Goal: Download file/media

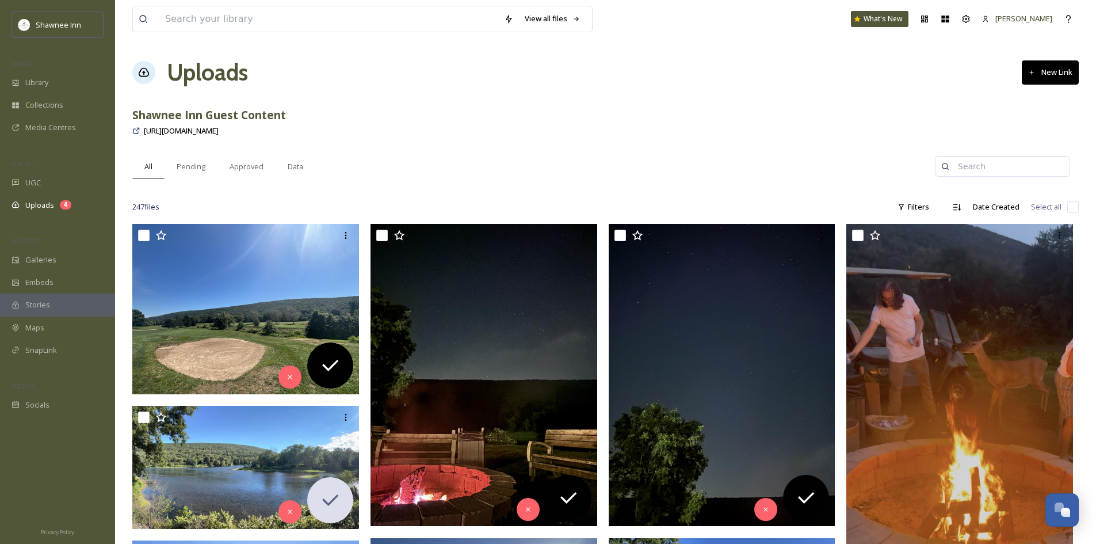
click at [430, 112] on div "Shawnee Inn Guest Content" at bounding box center [605, 115] width 946 height 17
click at [30, 79] on span "Library" at bounding box center [36, 82] width 23 height 11
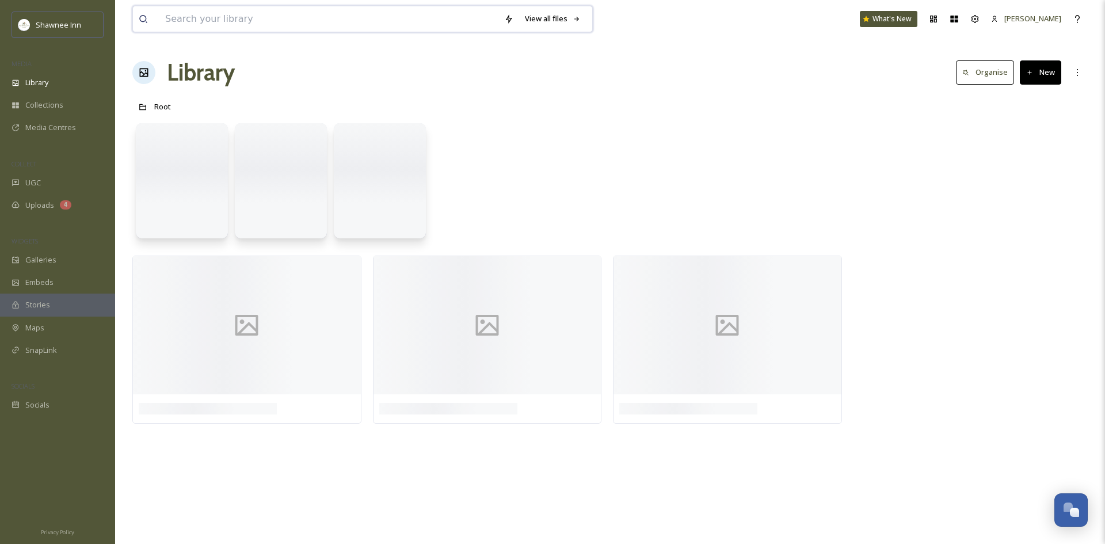
click at [281, 28] on input at bounding box center [328, 18] width 339 height 25
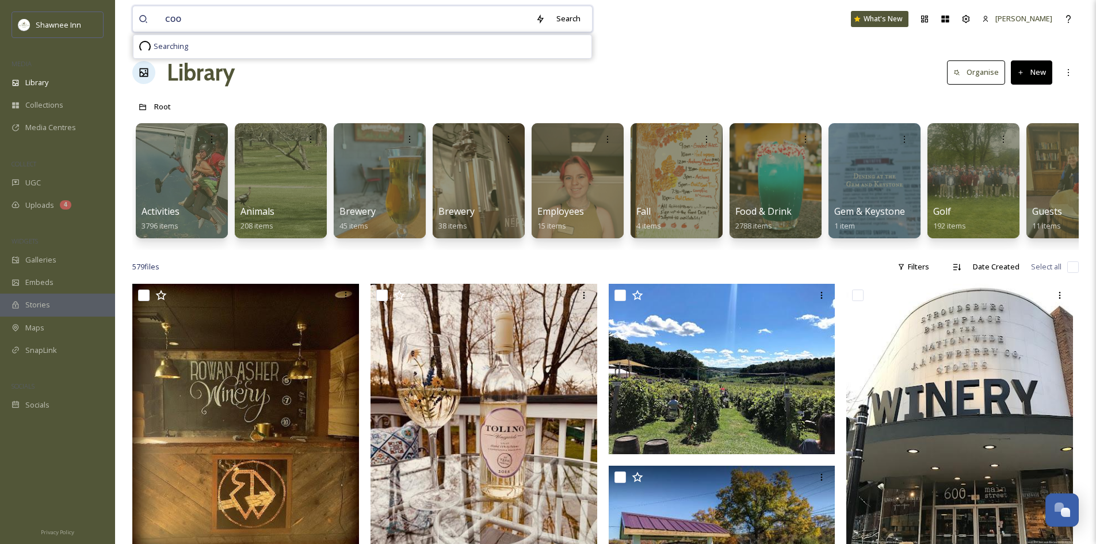
type input "cook"
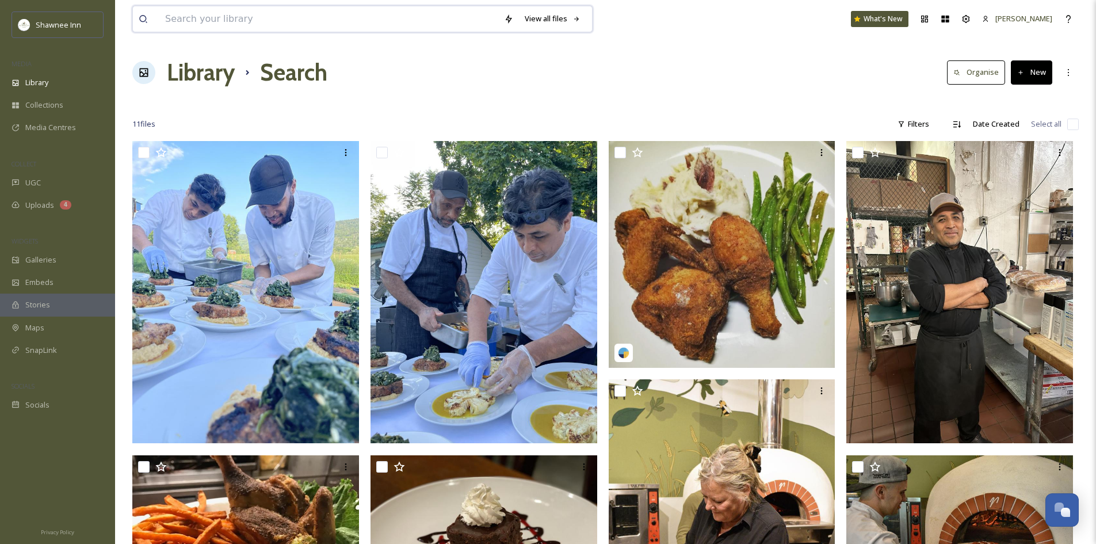
click at [446, 27] on input at bounding box center [328, 18] width 339 height 25
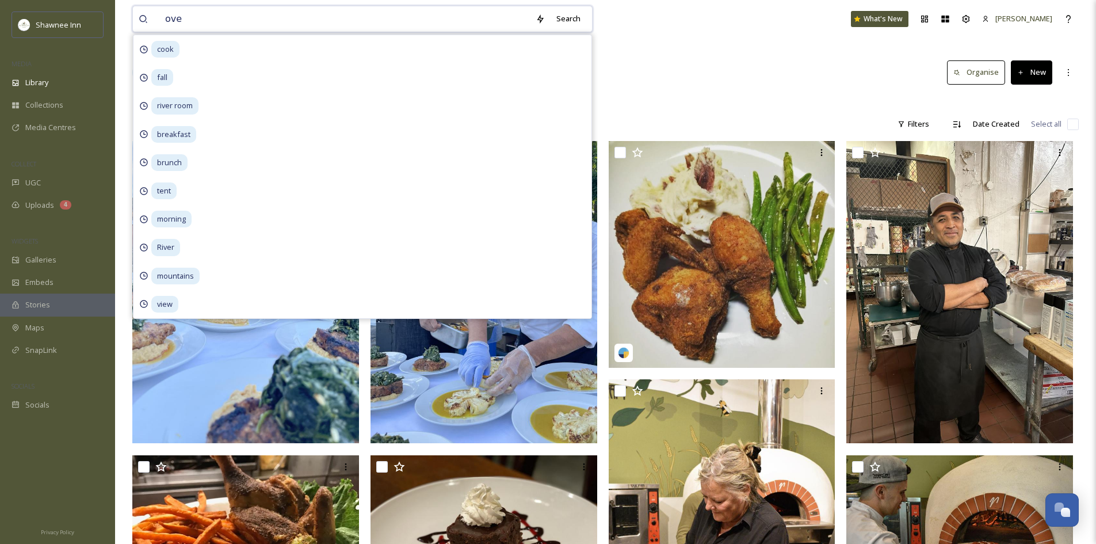
type input "oven"
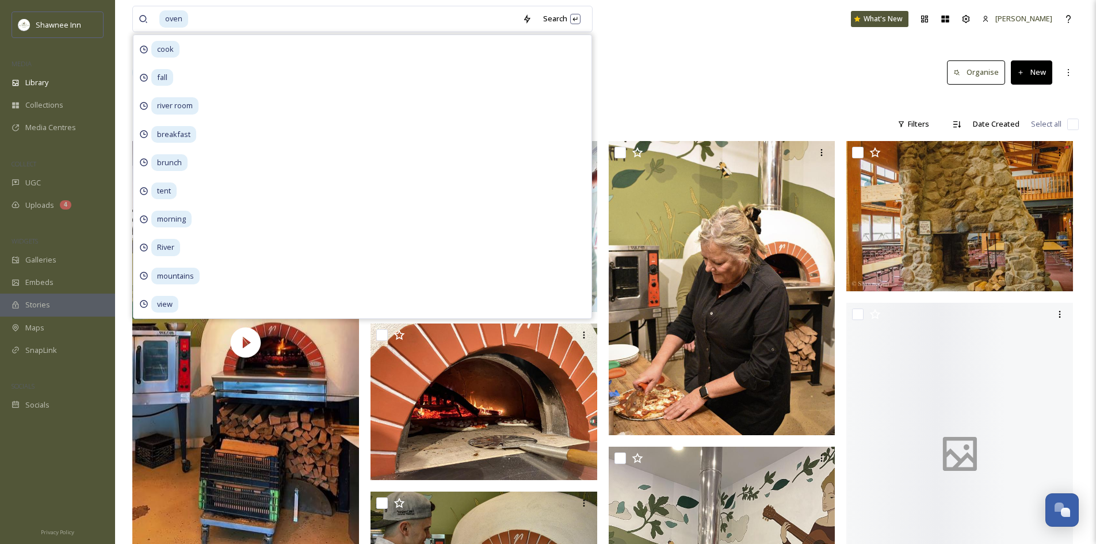
click at [740, 70] on div "Library Search Organise New" at bounding box center [605, 72] width 946 height 35
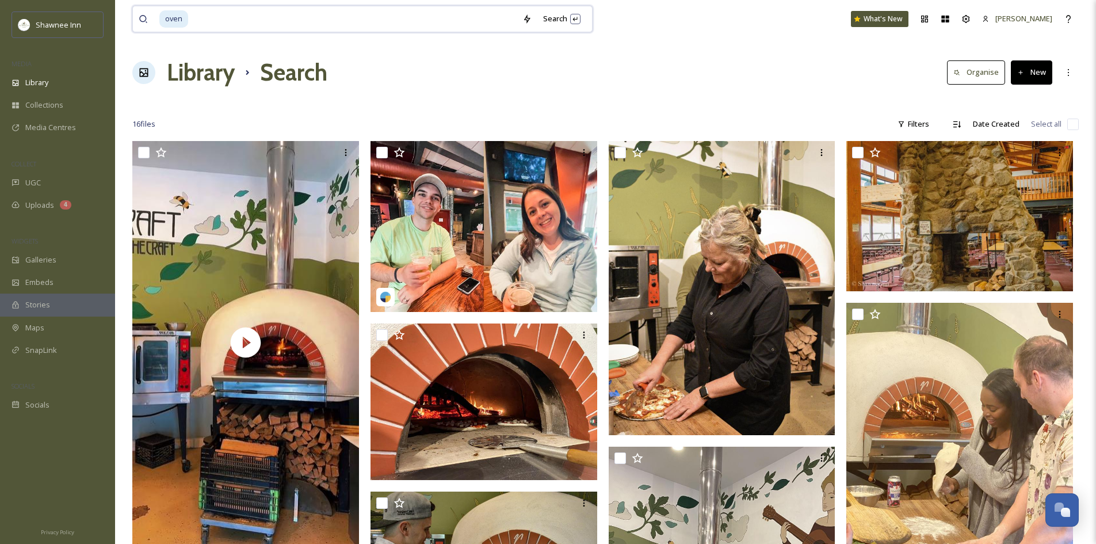
drag, startPoint x: 207, startPoint y: 12, endPoint x: 150, endPoint y: 29, distance: 59.0
click at [150, 29] on div "oven" at bounding box center [328, 18] width 378 height 25
type input "o"
type input "I"
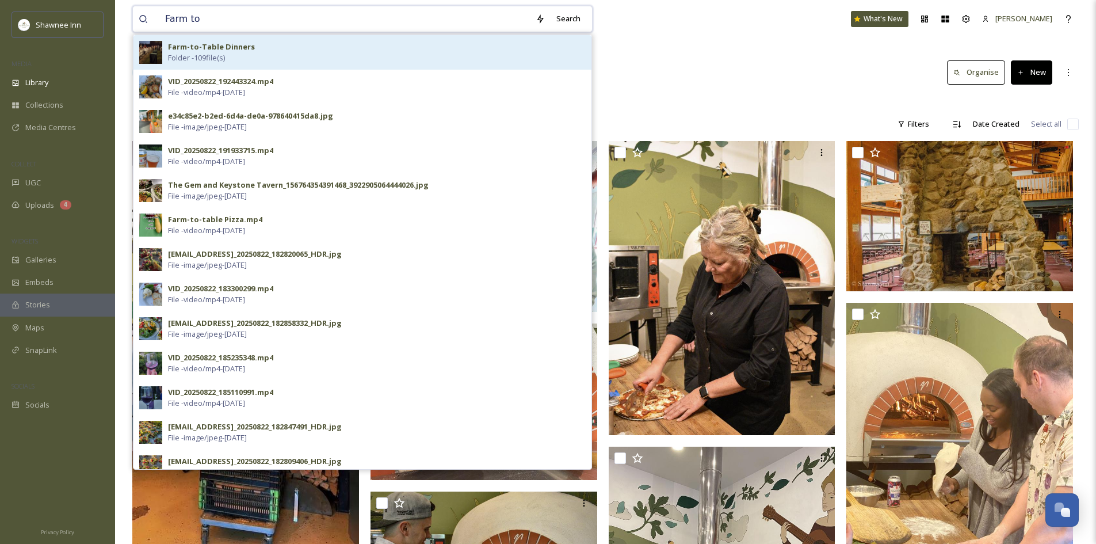
type input "Farm to"
click at [198, 51] on strong "Farm-to-Table Dinners" at bounding box center [211, 46] width 87 height 10
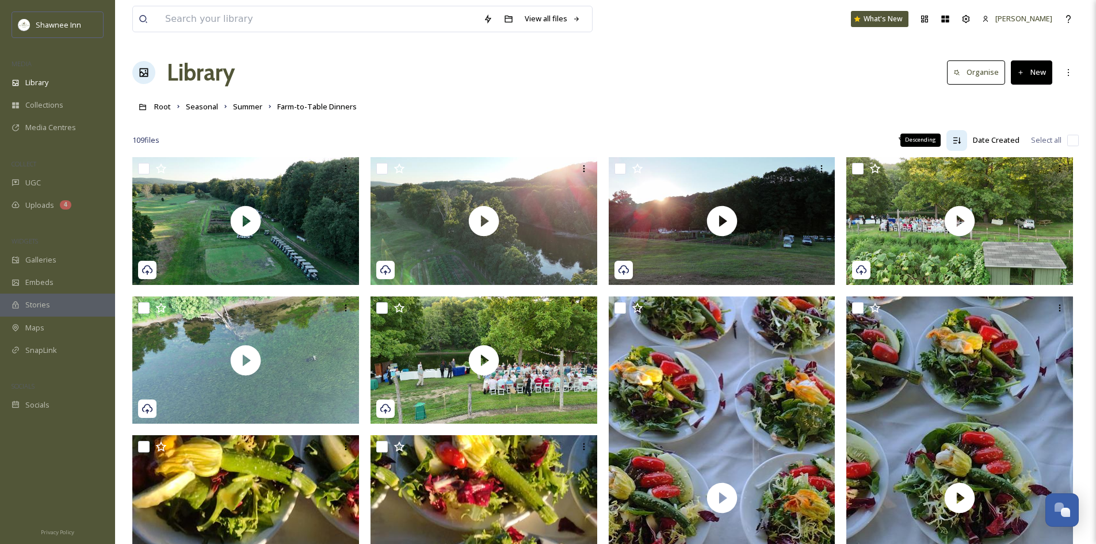
click at [912, 140] on div "Descending" at bounding box center [920, 139] width 40 height 13
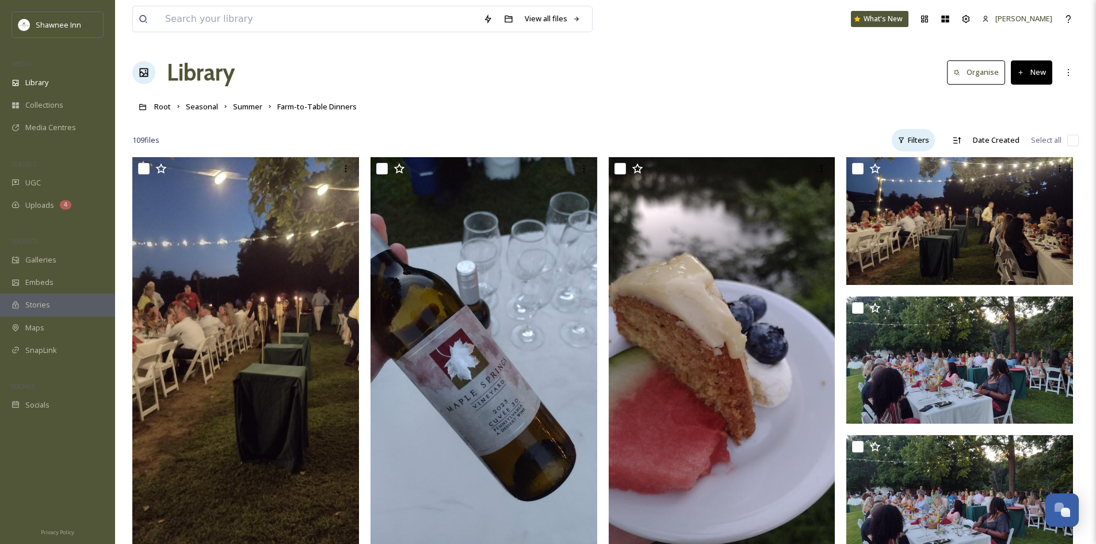
click at [912, 149] on div "Filters" at bounding box center [913, 140] width 43 height 22
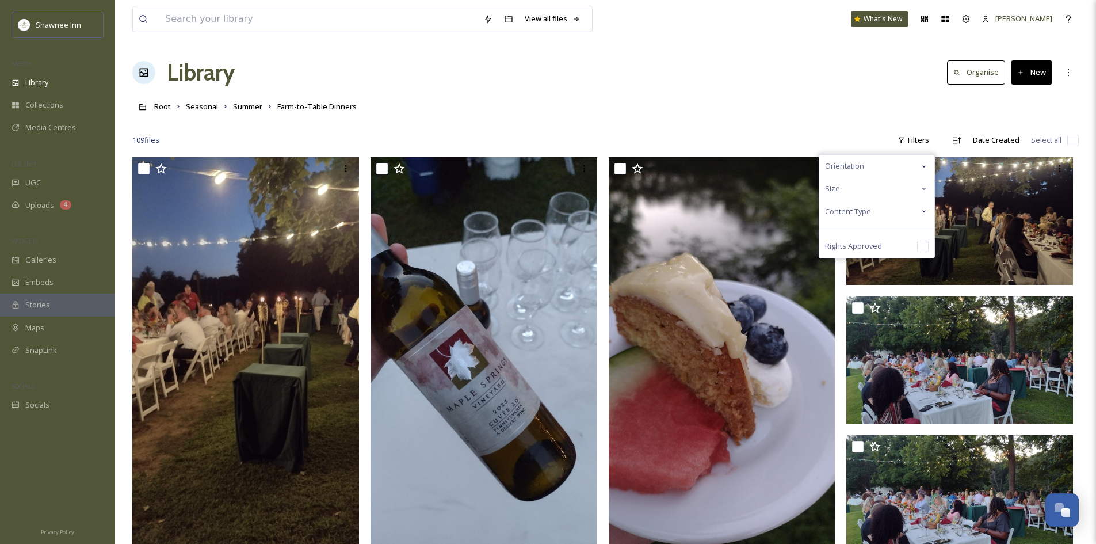
click at [888, 208] on div "Content Type" at bounding box center [876, 211] width 115 height 22
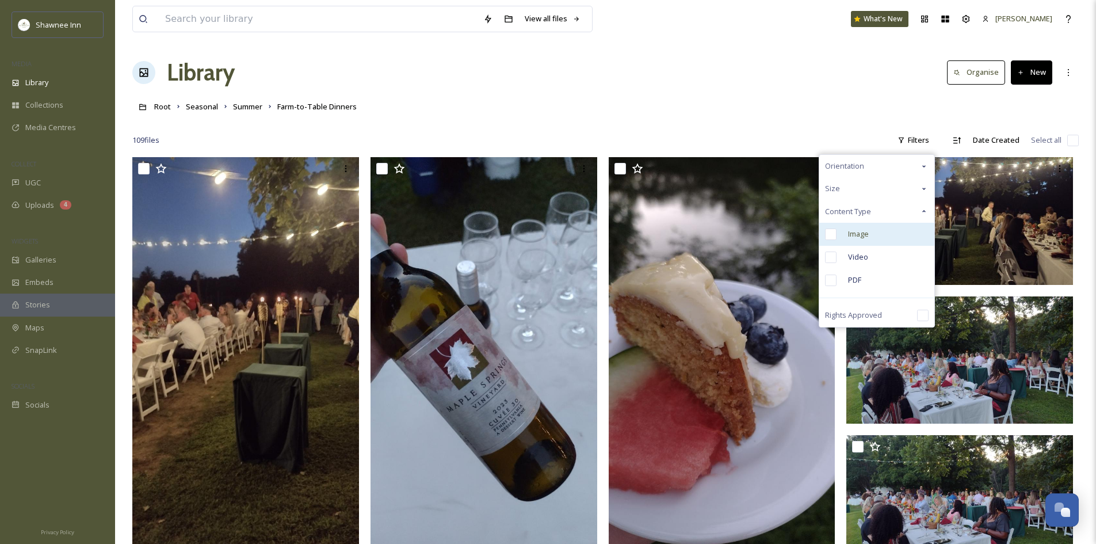
click at [829, 239] on input "checkbox" at bounding box center [831, 234] width 12 height 12
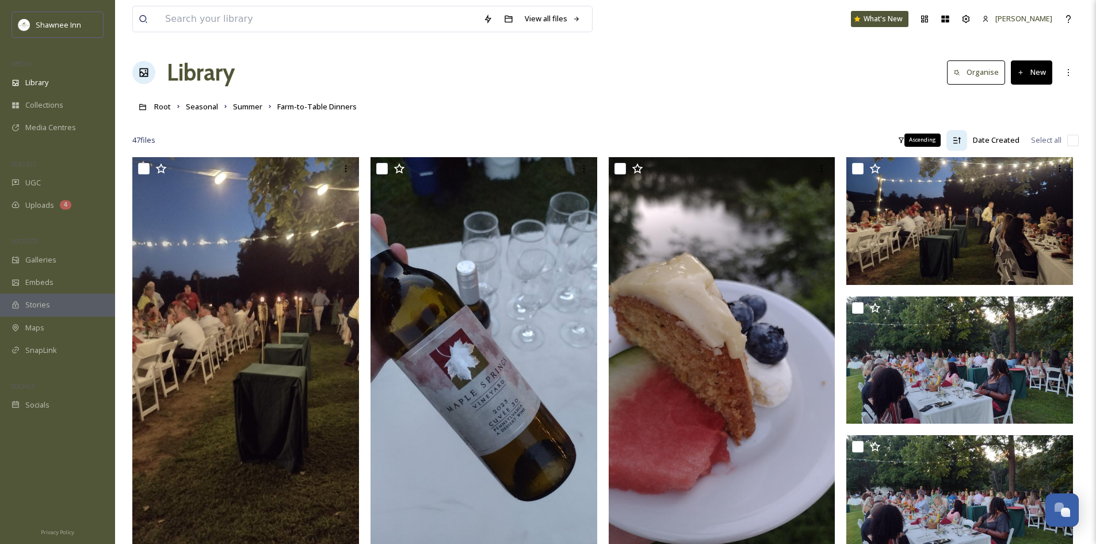
click at [956, 148] on div "Ascending" at bounding box center [956, 140] width 21 height 21
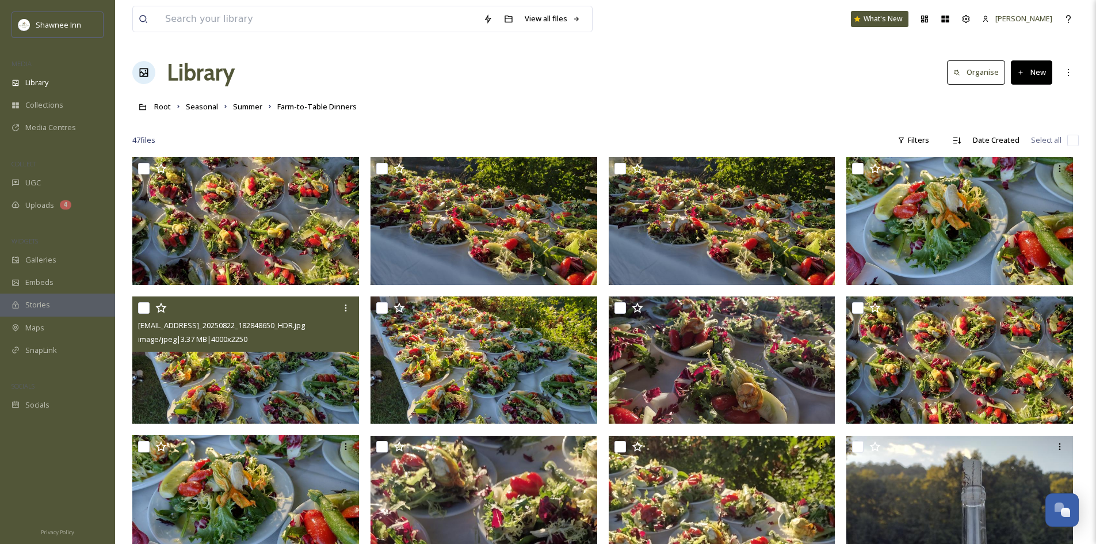
click at [269, 364] on img at bounding box center [245, 360] width 227 height 128
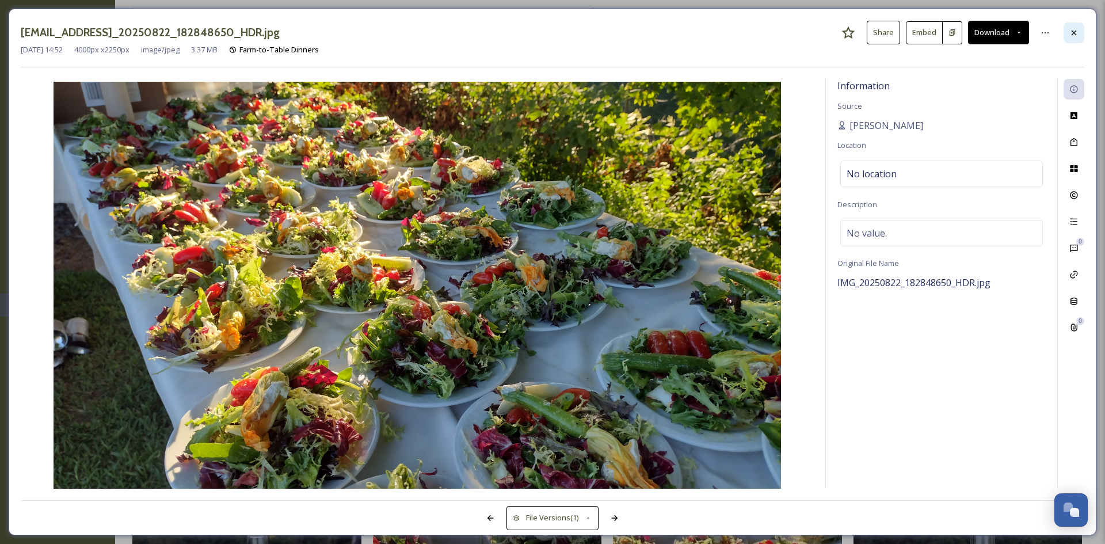
click at [1068, 29] on div at bounding box center [1073, 32] width 21 height 21
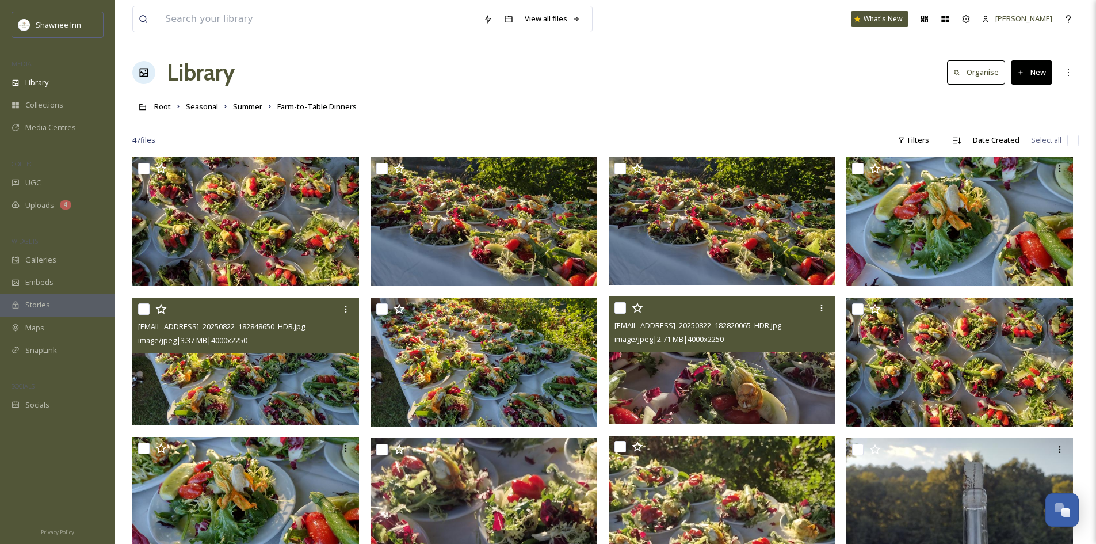
click at [727, 371] on img at bounding box center [722, 360] width 227 height 128
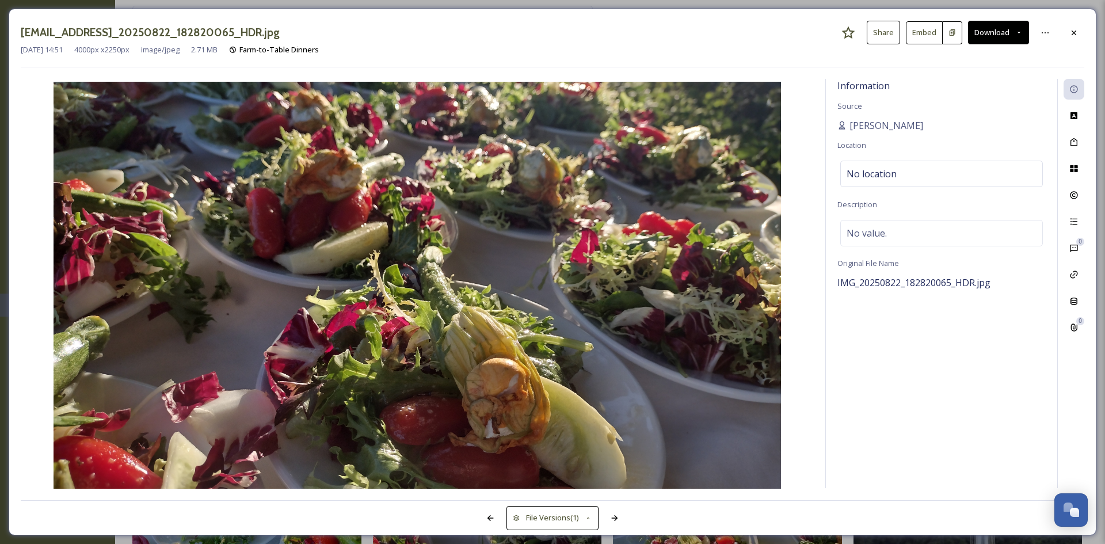
click at [986, 24] on button "Download" at bounding box center [998, 33] width 61 height 24
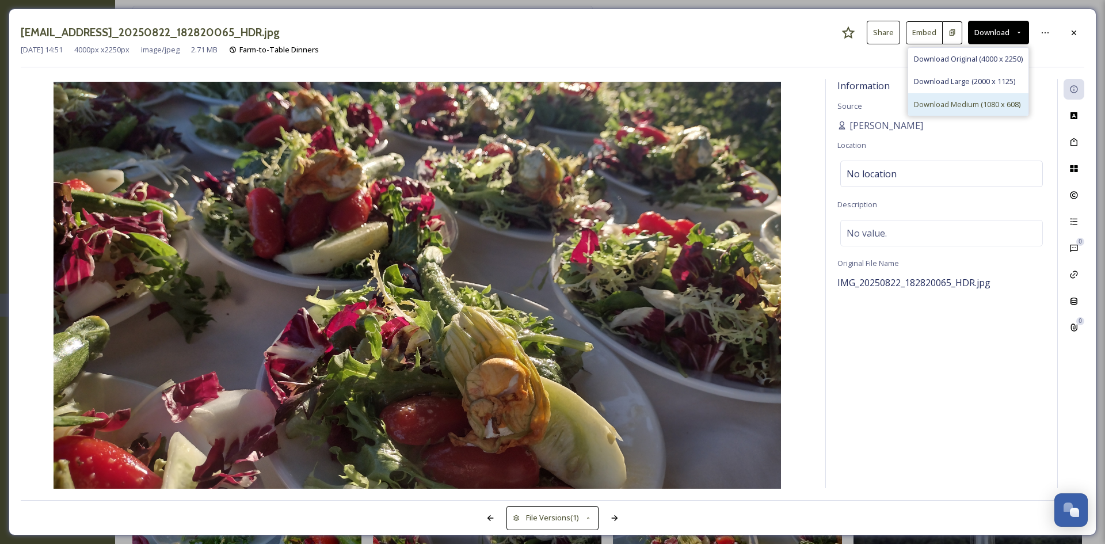
click at [966, 99] on span "Download Medium (1080 x 608)" at bounding box center [967, 104] width 106 height 11
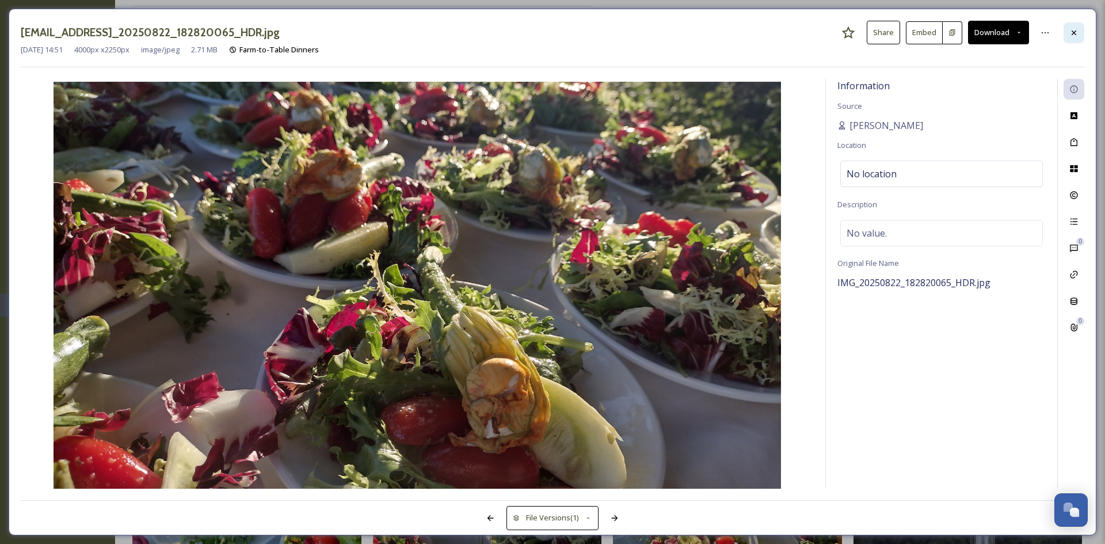
click at [1079, 35] on div at bounding box center [1073, 32] width 21 height 21
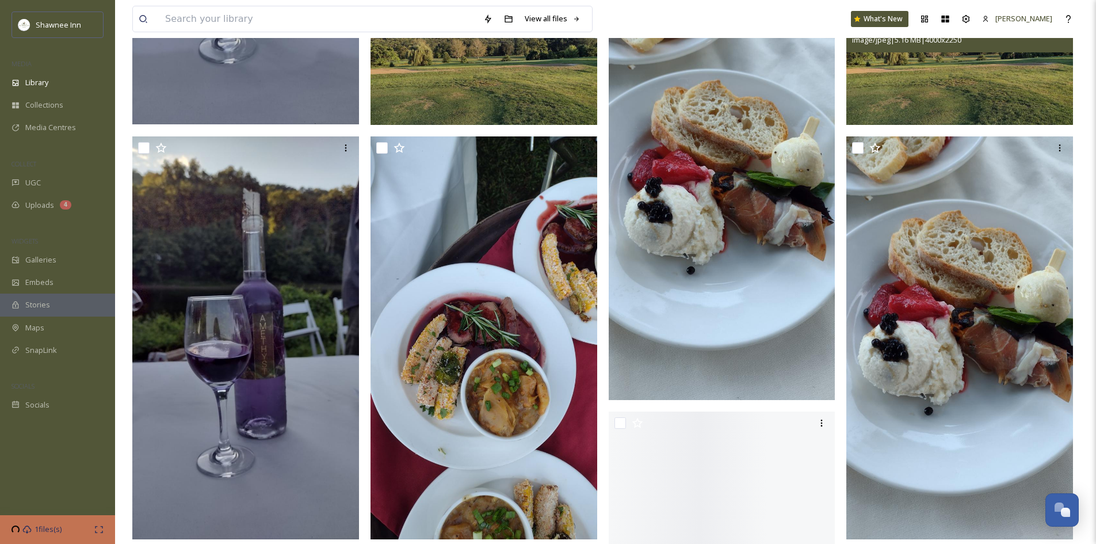
scroll to position [863, 0]
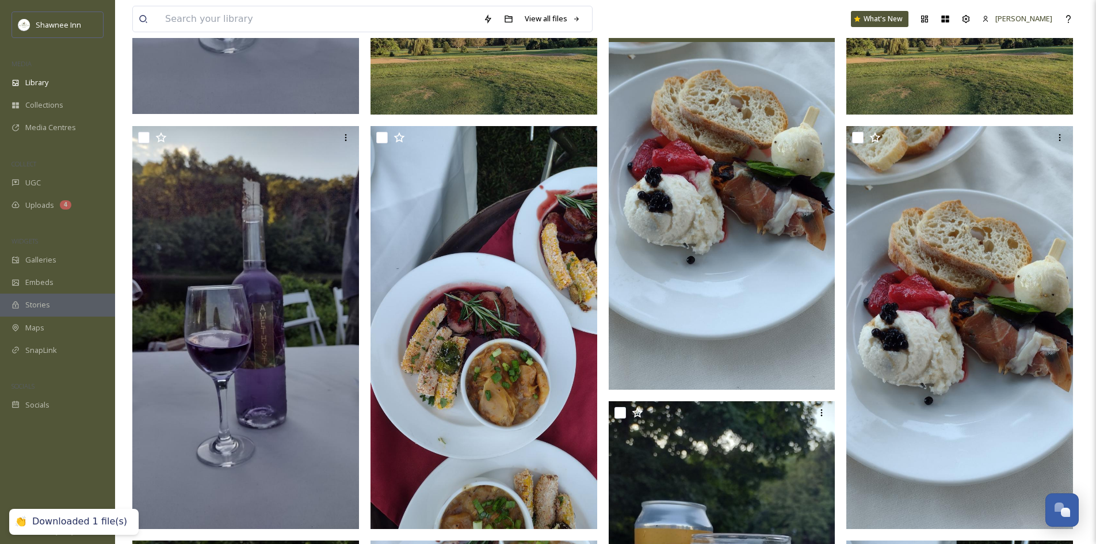
click at [737, 227] on img at bounding box center [722, 188] width 227 height 403
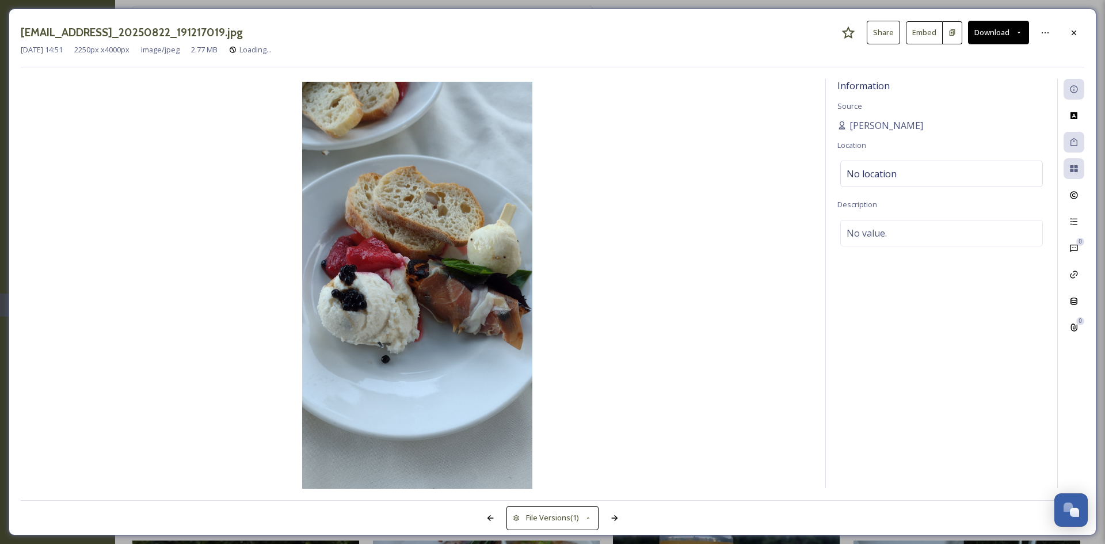
click at [985, 37] on button "Download" at bounding box center [998, 33] width 61 height 24
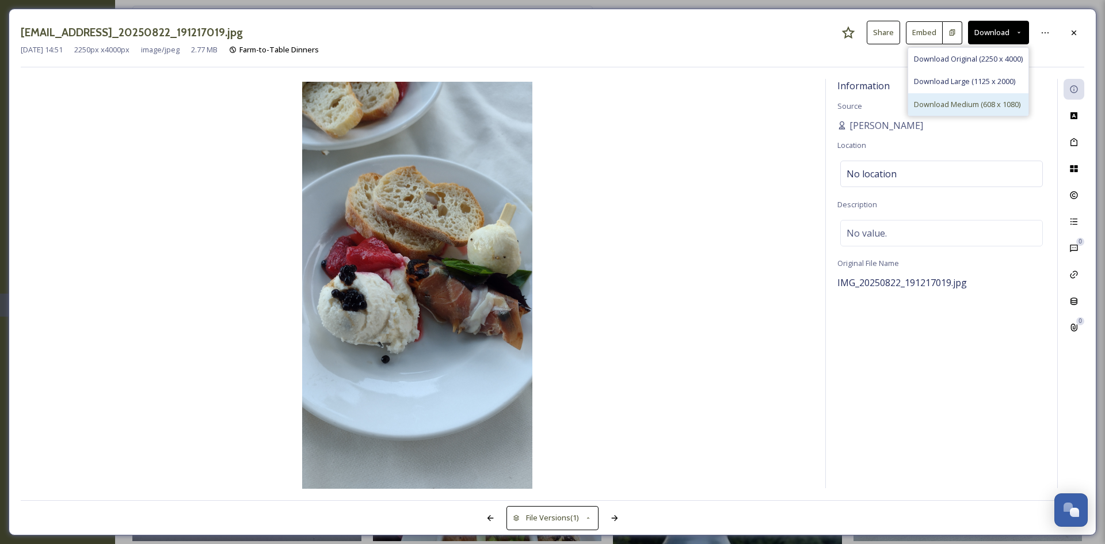
click at [939, 97] on div "Download Medium (608 x 1080)" at bounding box center [968, 104] width 120 height 22
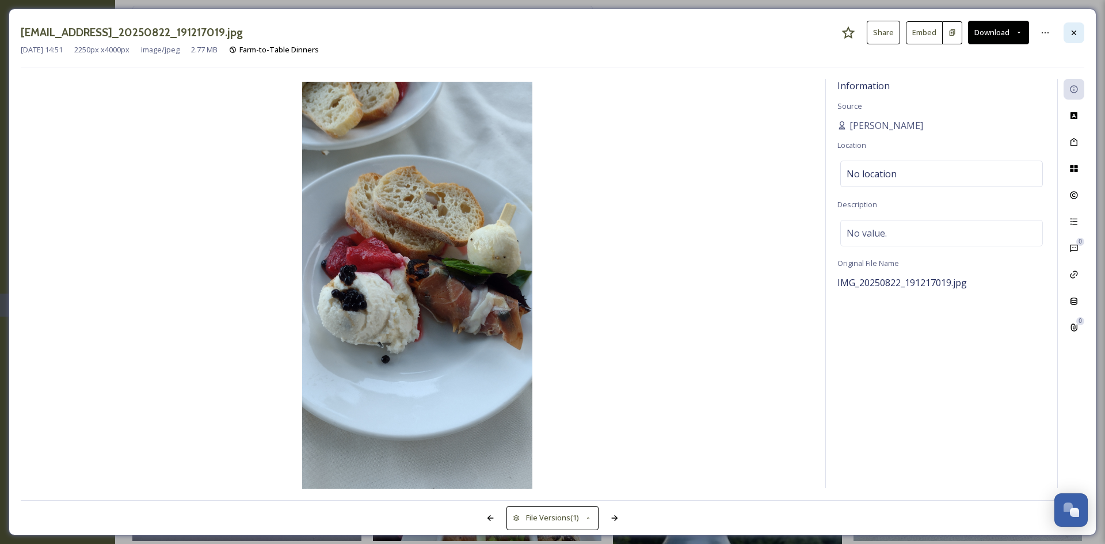
click at [1068, 33] on div at bounding box center [1073, 32] width 21 height 21
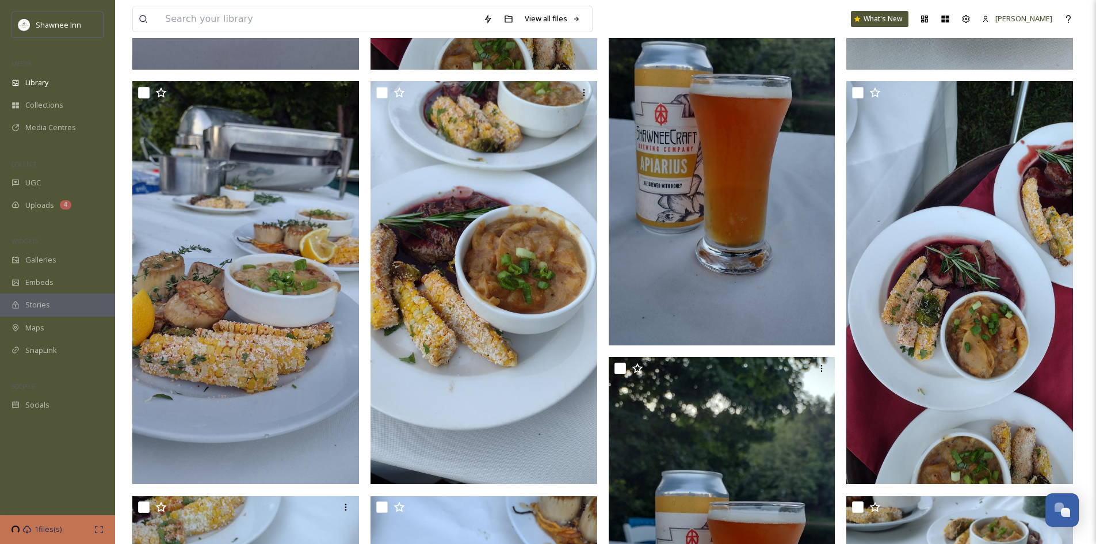
scroll to position [1323, 0]
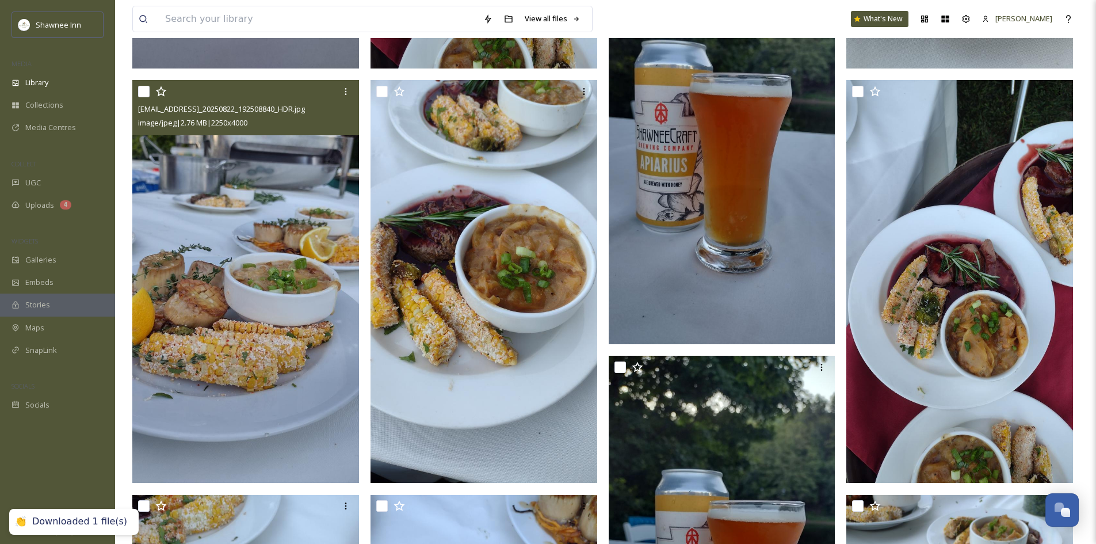
click at [303, 308] on img at bounding box center [245, 281] width 227 height 403
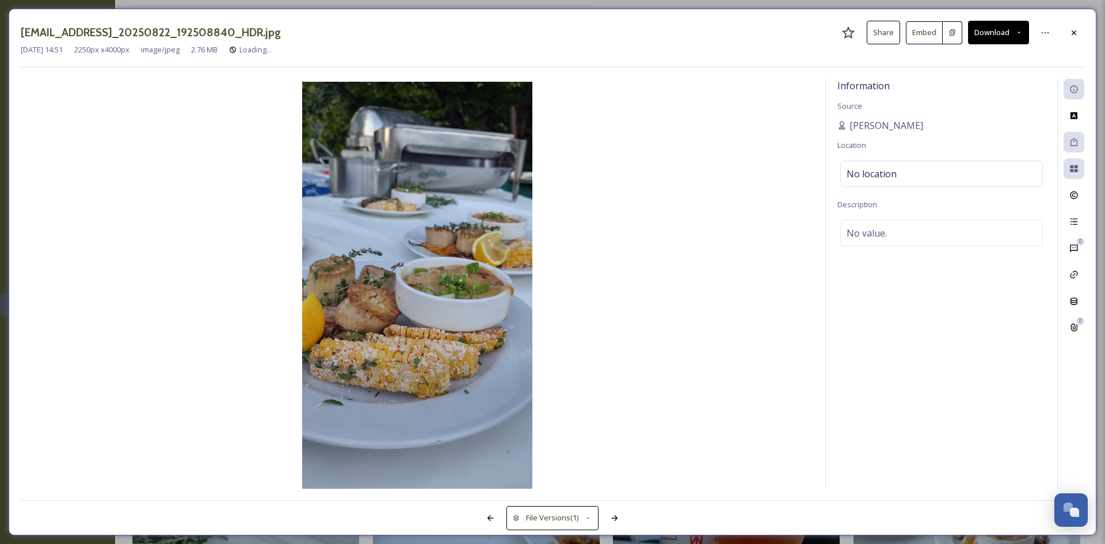
click at [972, 39] on button "Download" at bounding box center [998, 33] width 61 height 24
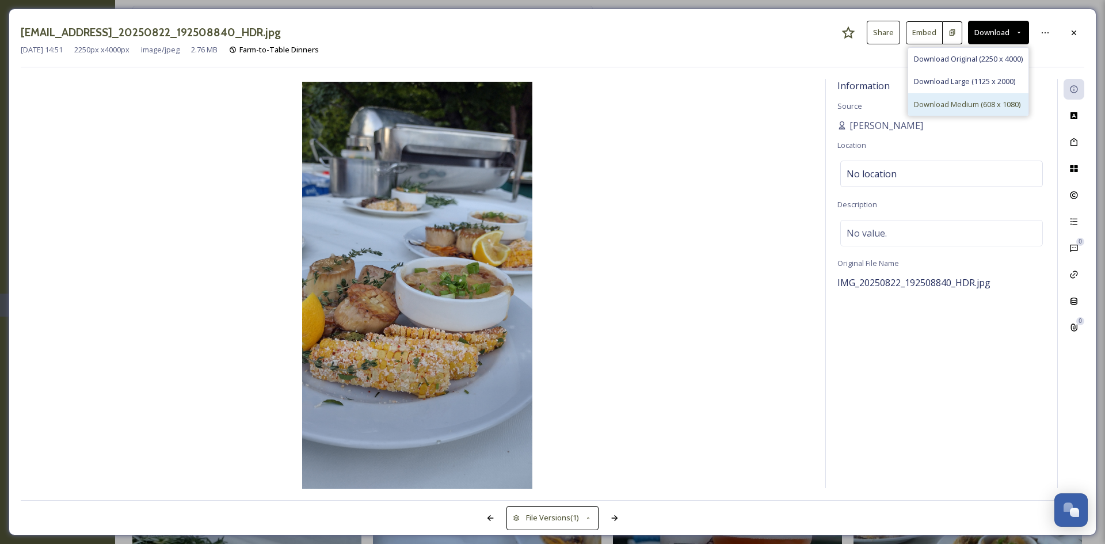
click at [972, 104] on span "Download Medium (608 x 1080)" at bounding box center [967, 104] width 106 height 11
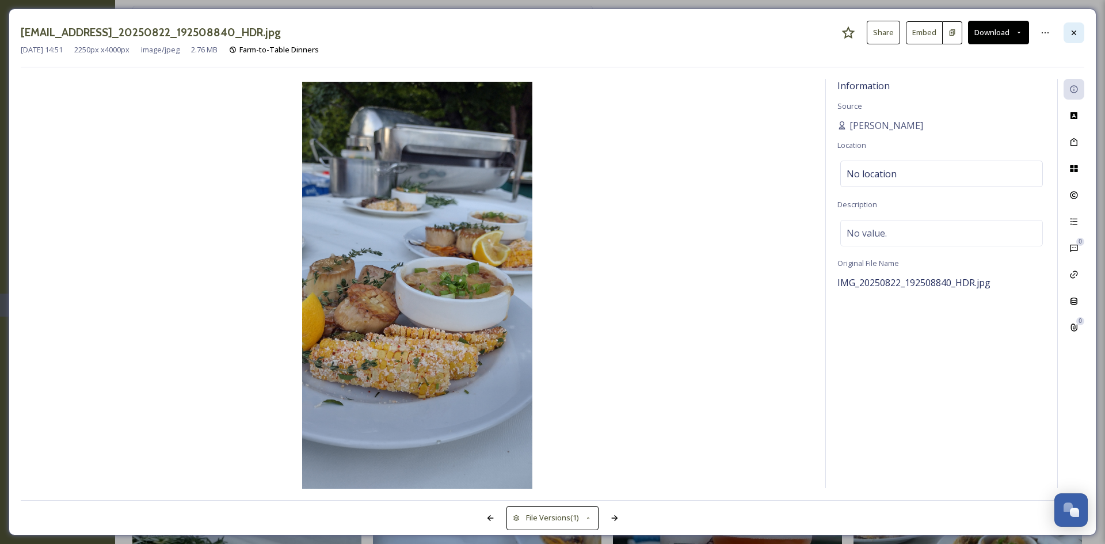
click at [1079, 31] on div at bounding box center [1073, 32] width 21 height 21
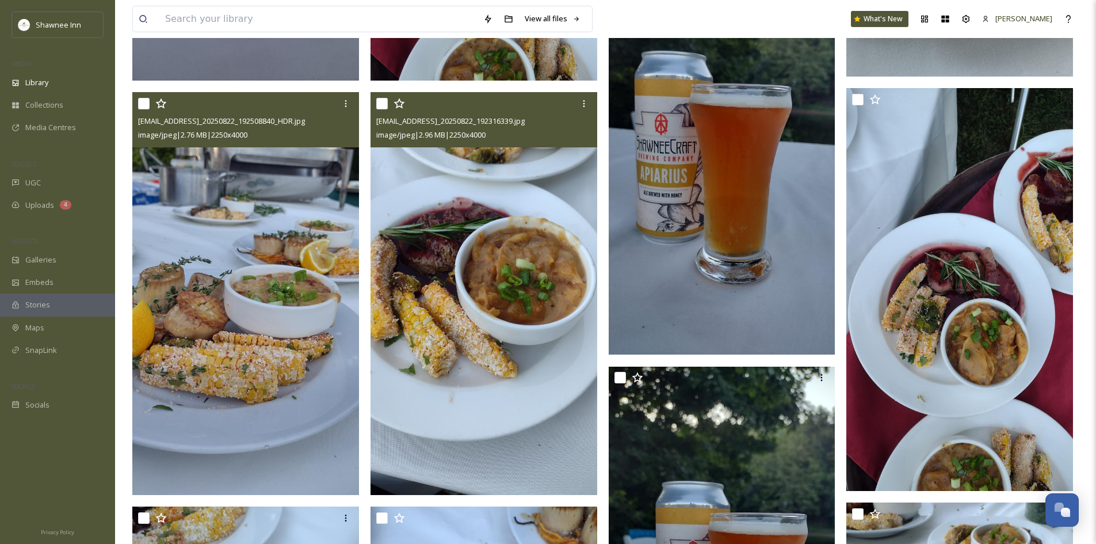
click at [513, 281] on img at bounding box center [484, 293] width 227 height 403
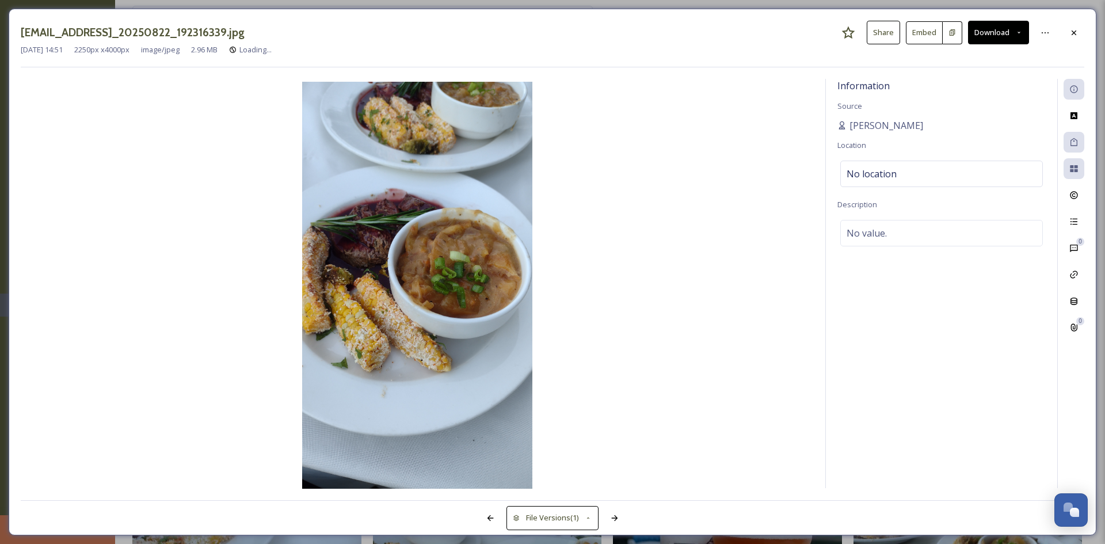
click at [1002, 34] on button "Download" at bounding box center [998, 33] width 61 height 24
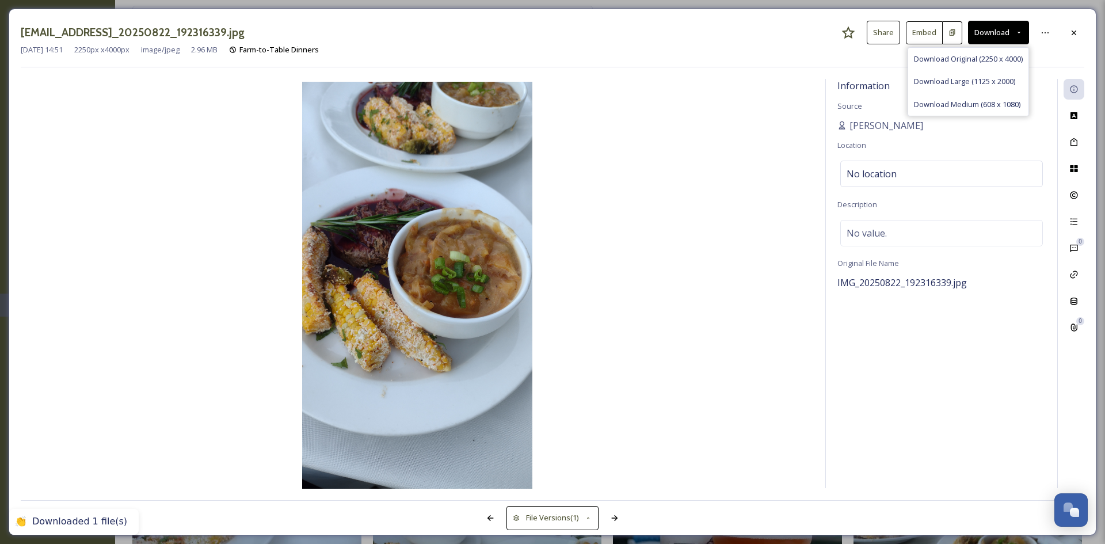
click at [803, 78] on div "[EMAIL_ADDRESS]_20250822_192316339.jpg Share Embed Download Download Original (…" at bounding box center [552, 272] width 1087 height 526
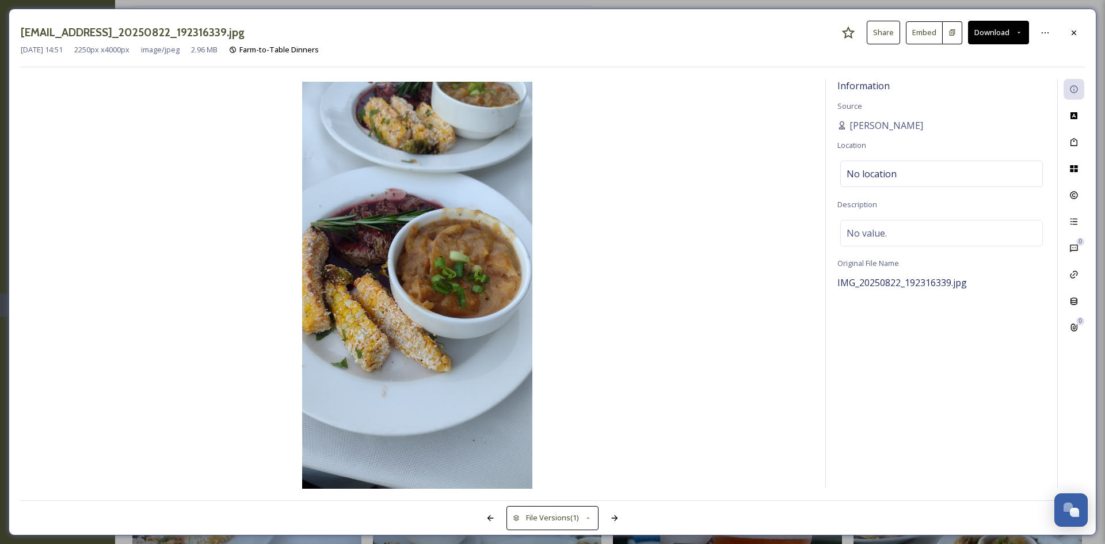
click at [1003, 33] on button "Download" at bounding box center [998, 33] width 61 height 24
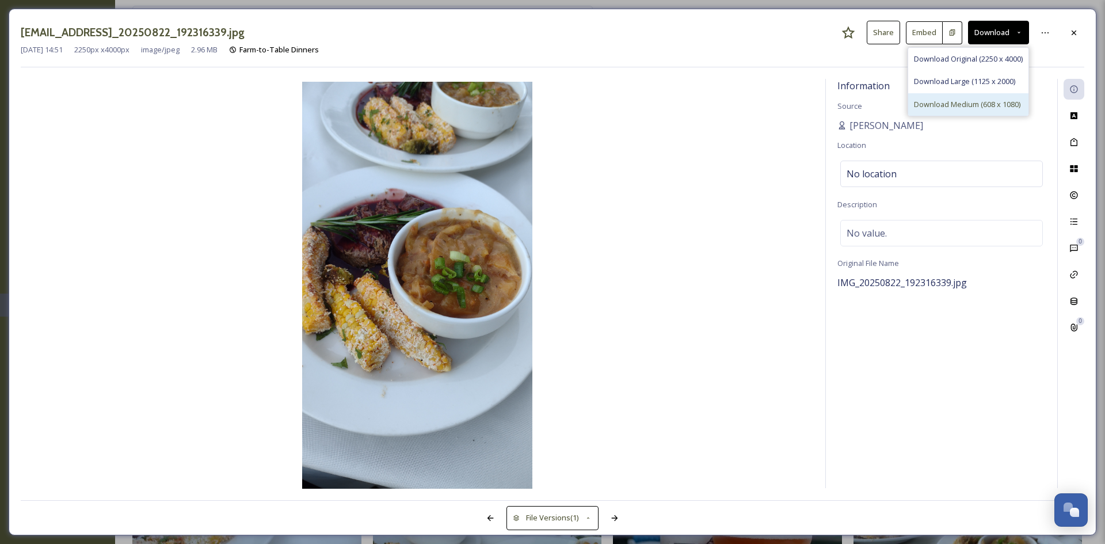
click at [976, 101] on span "Download Medium (608 x 1080)" at bounding box center [967, 104] width 106 height 11
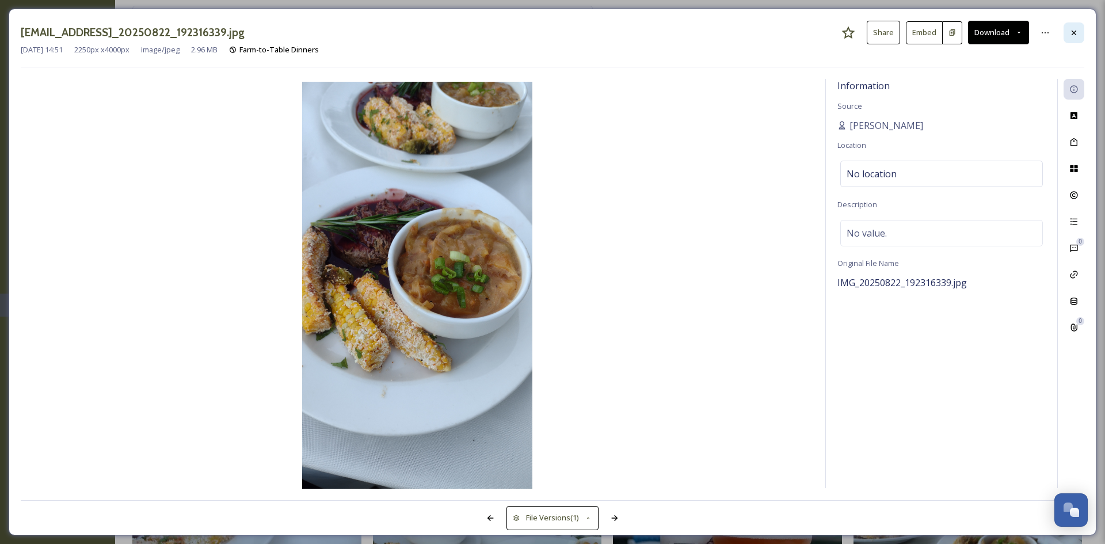
click at [1068, 36] on div at bounding box center [1073, 32] width 21 height 21
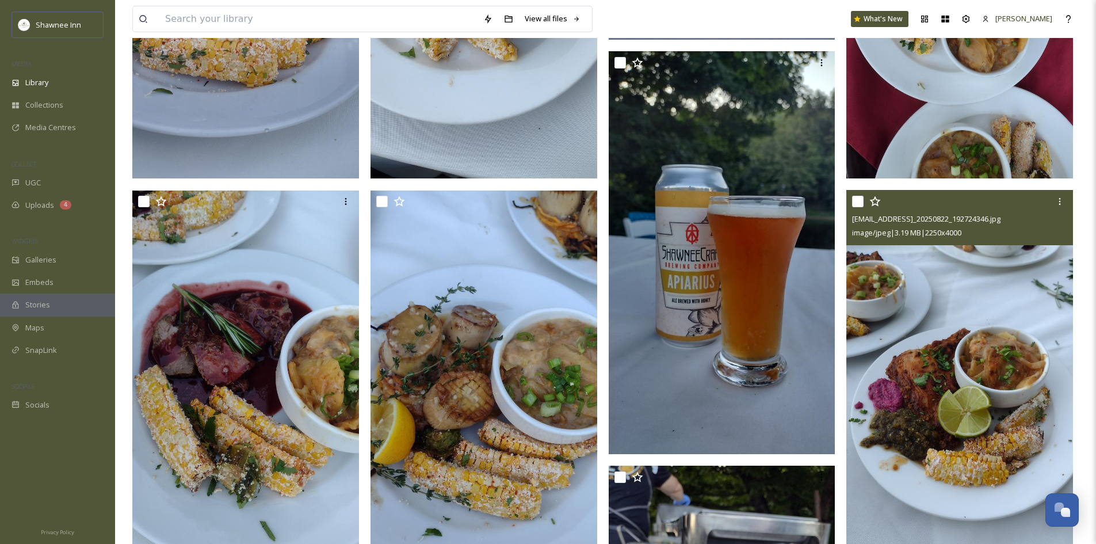
scroll to position [1652, 0]
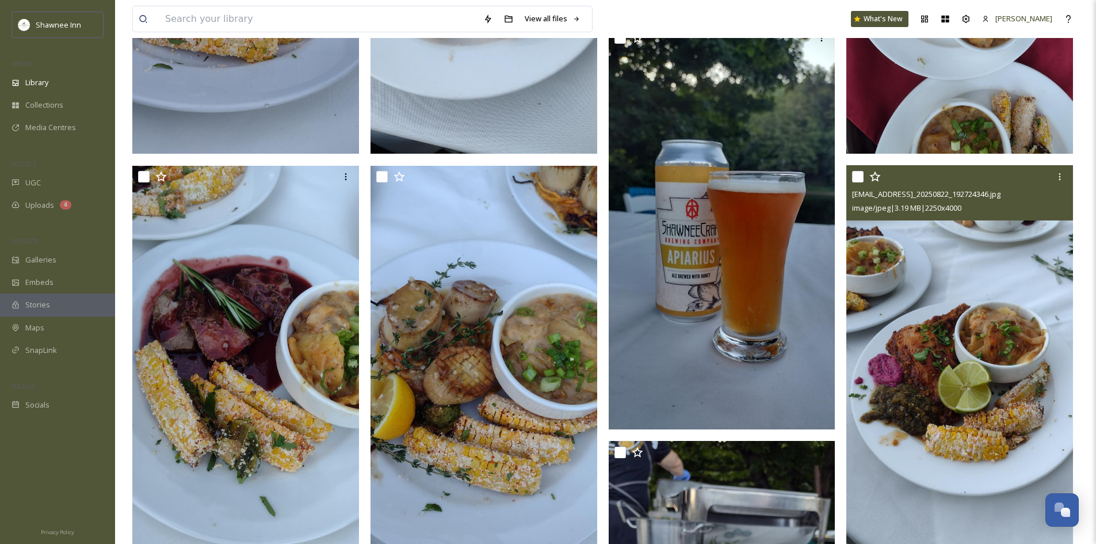
click at [953, 346] on img at bounding box center [959, 367] width 227 height 403
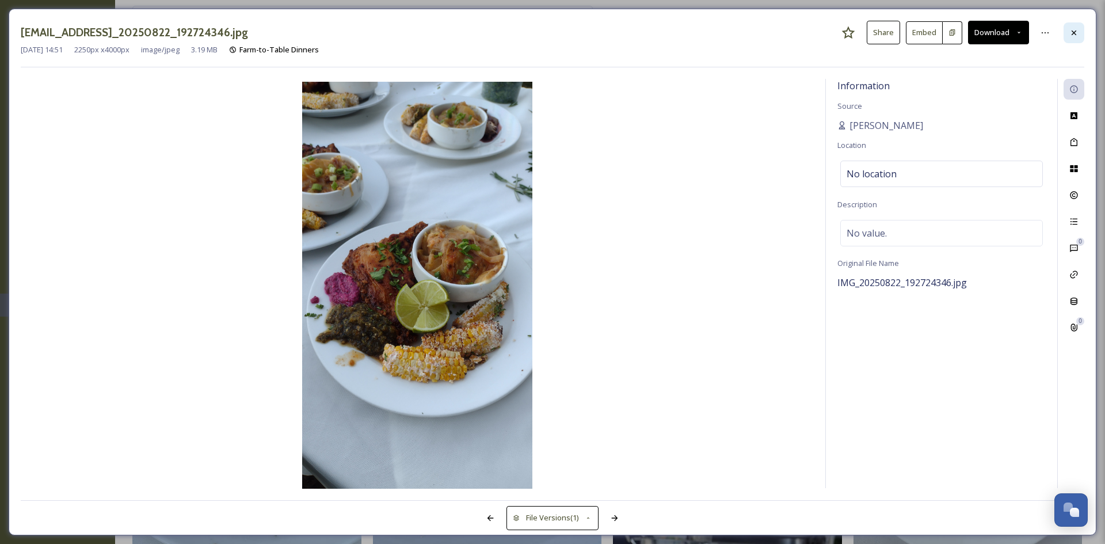
click at [1076, 32] on icon at bounding box center [1073, 32] width 9 height 9
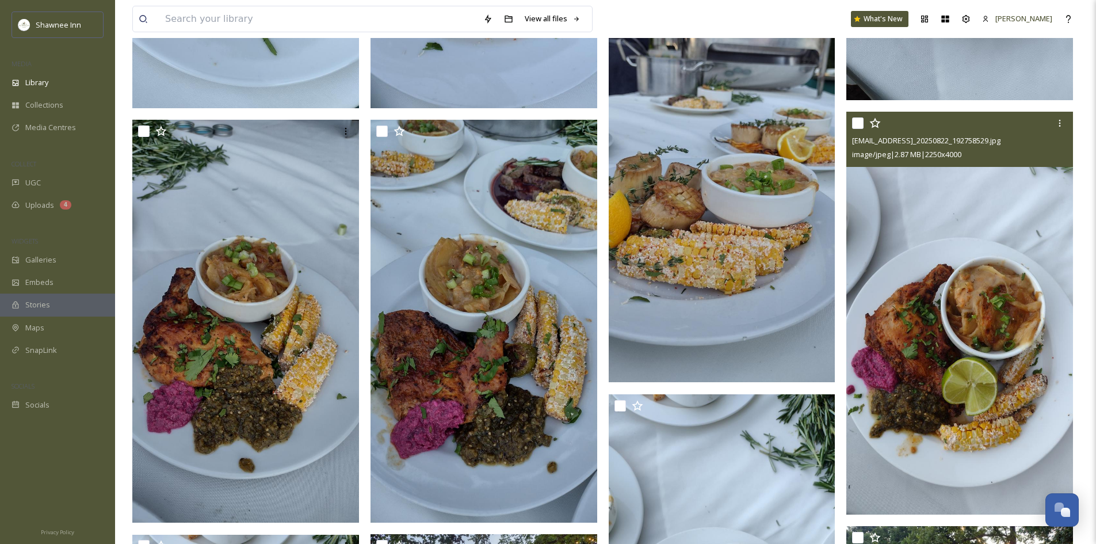
scroll to position [2113, 0]
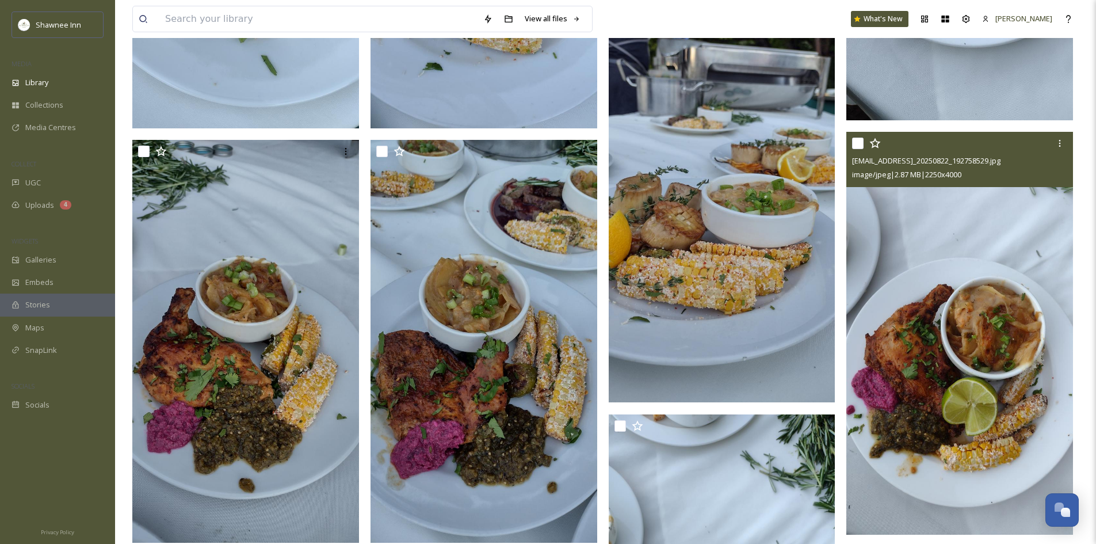
click at [1017, 287] on img at bounding box center [959, 333] width 227 height 403
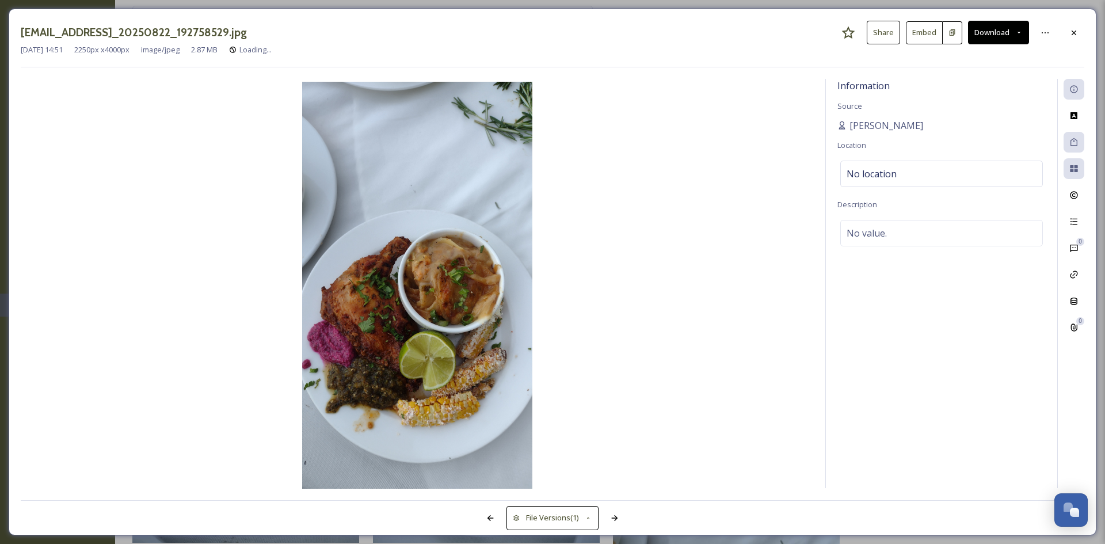
click at [995, 35] on button "Download" at bounding box center [998, 33] width 61 height 24
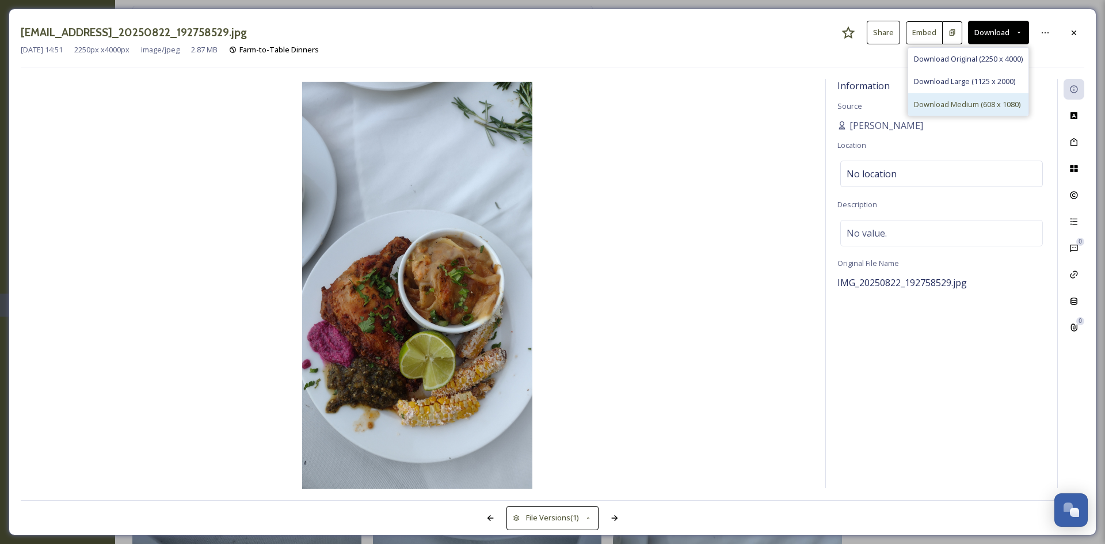
click at [973, 94] on div "Download Medium (608 x 1080)" at bounding box center [968, 104] width 120 height 22
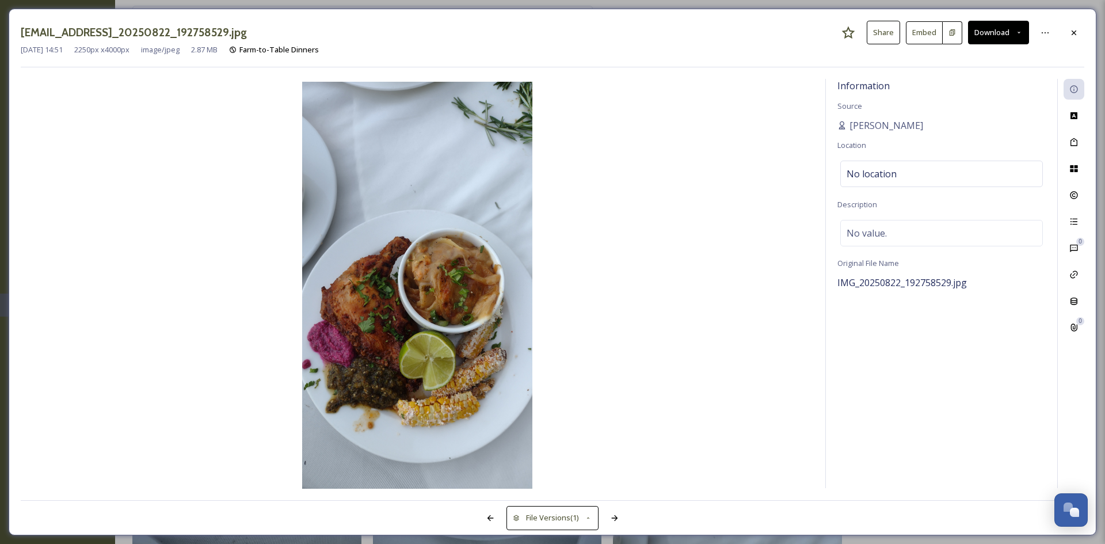
click at [1062, 26] on div "[EMAIL_ADDRESS]_20250822_192758529.jpg Share Embed Download" at bounding box center [552, 33] width 1063 height 24
click at [1064, 26] on div at bounding box center [1073, 32] width 21 height 21
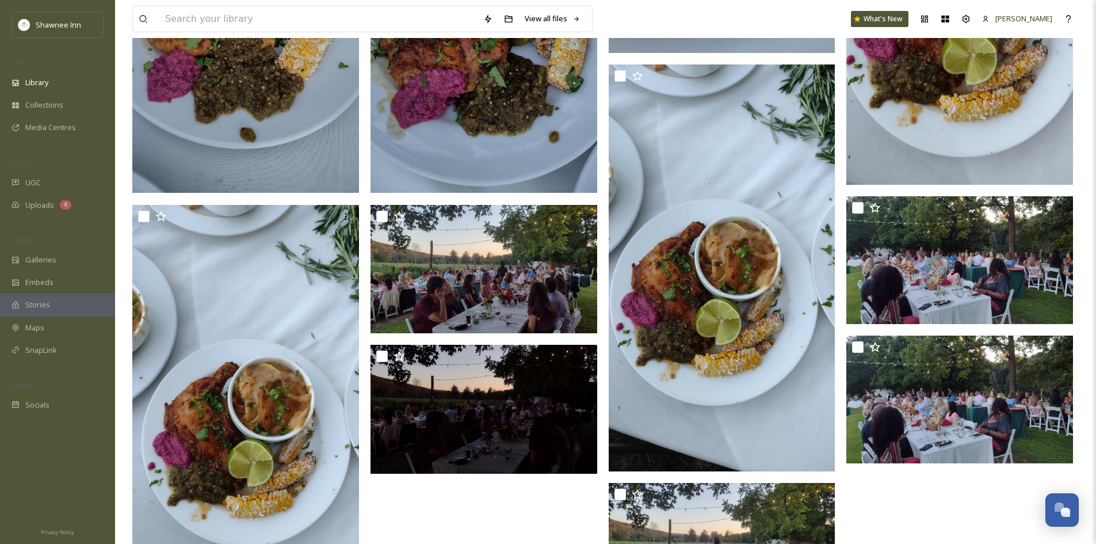
scroll to position [2473, 0]
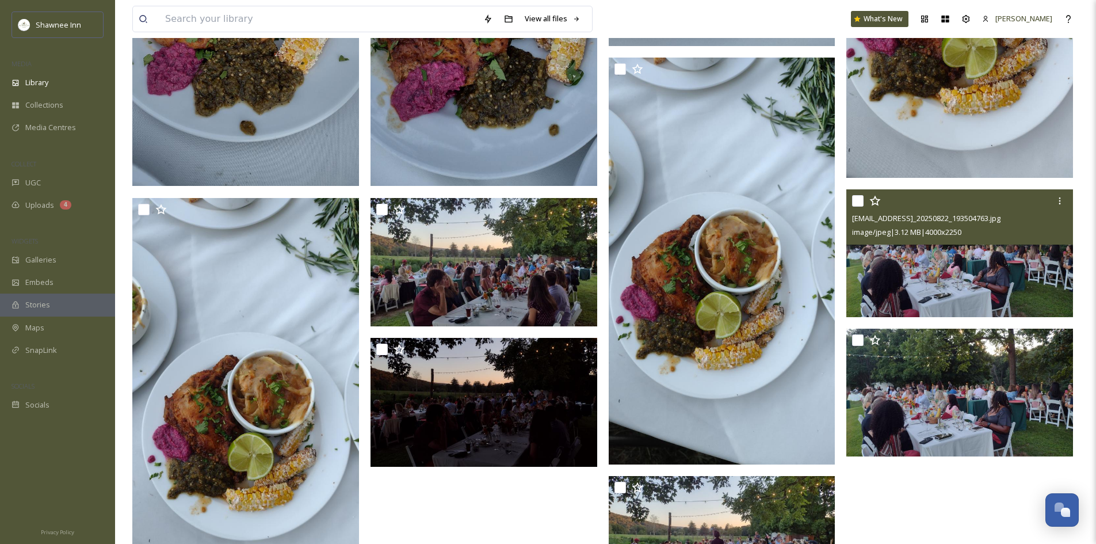
click at [998, 274] on img at bounding box center [959, 253] width 227 height 128
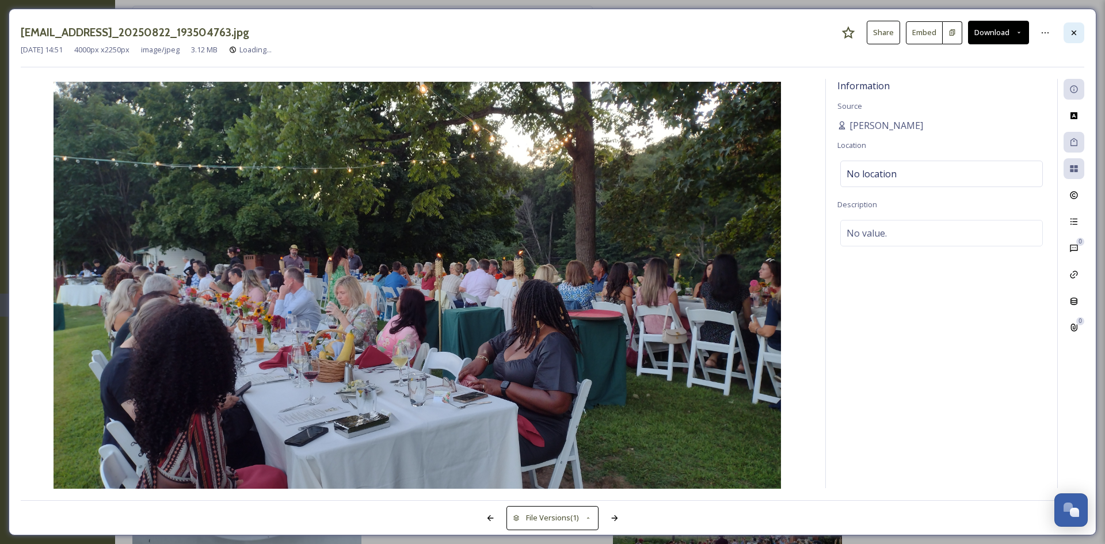
click at [1079, 32] on div at bounding box center [1073, 32] width 21 height 21
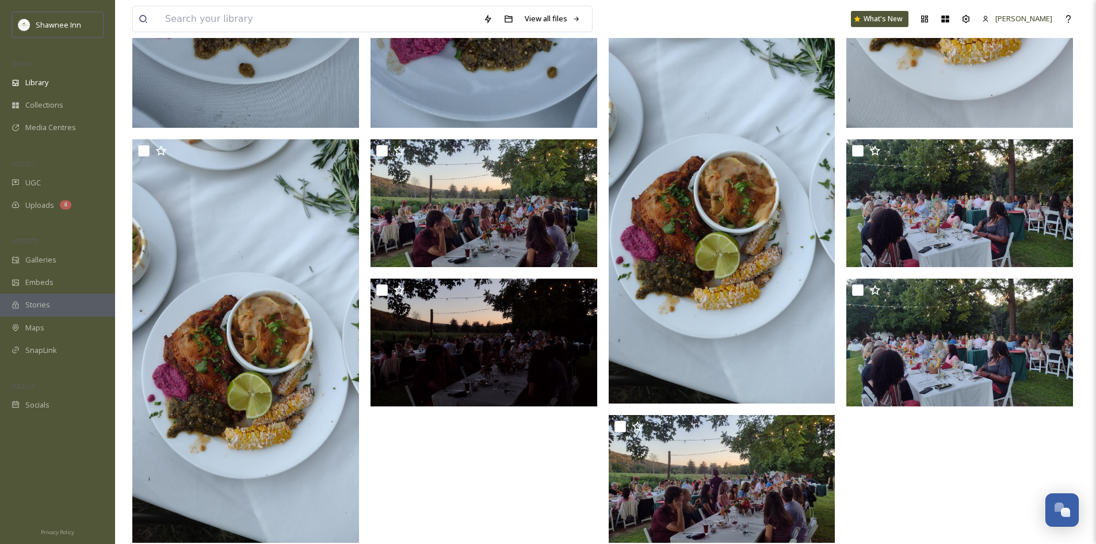
scroll to position [2492, 0]
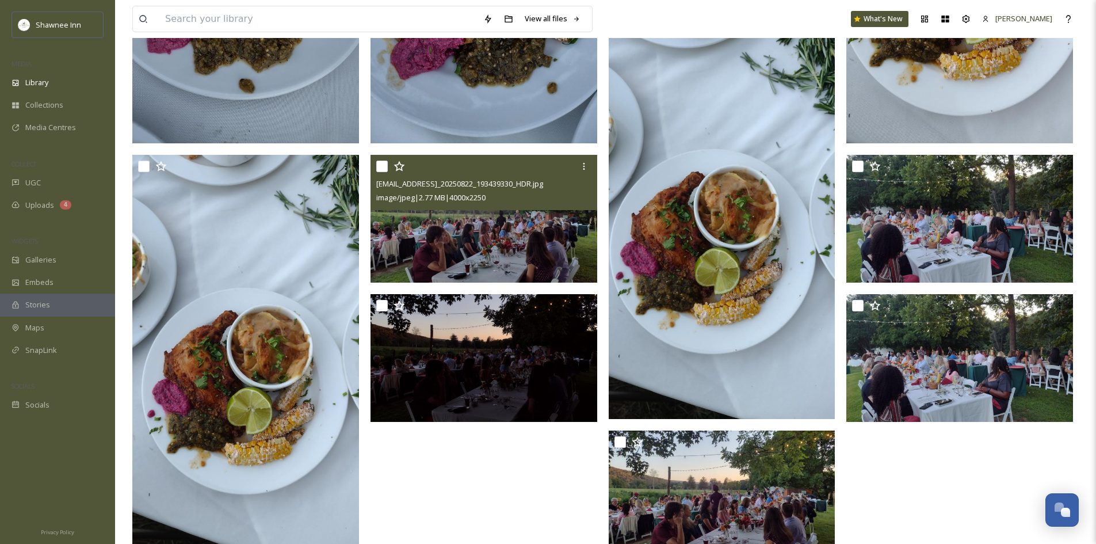
click at [512, 221] on img at bounding box center [484, 219] width 227 height 128
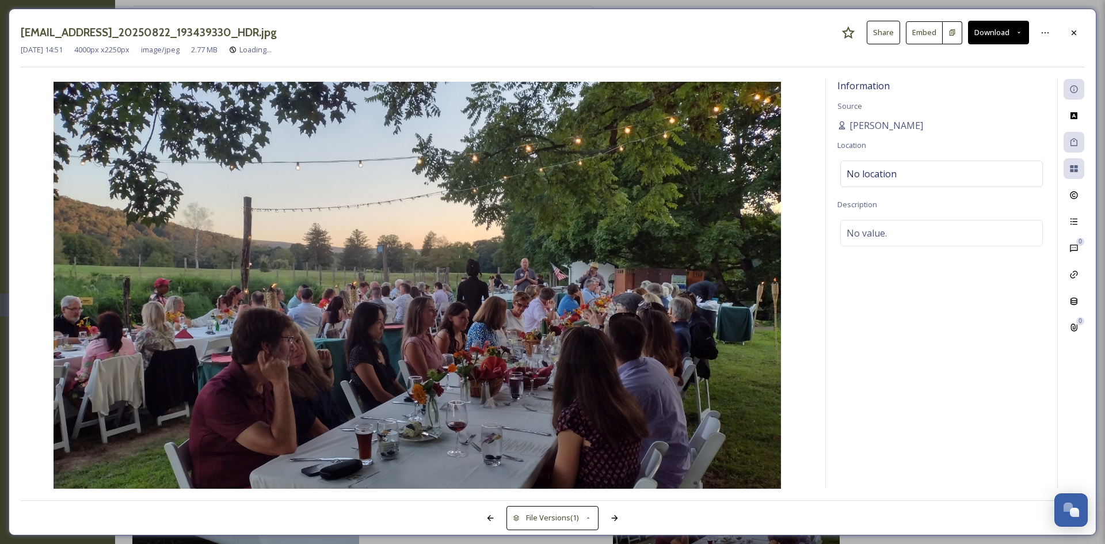
click at [994, 26] on button "Download" at bounding box center [998, 33] width 61 height 24
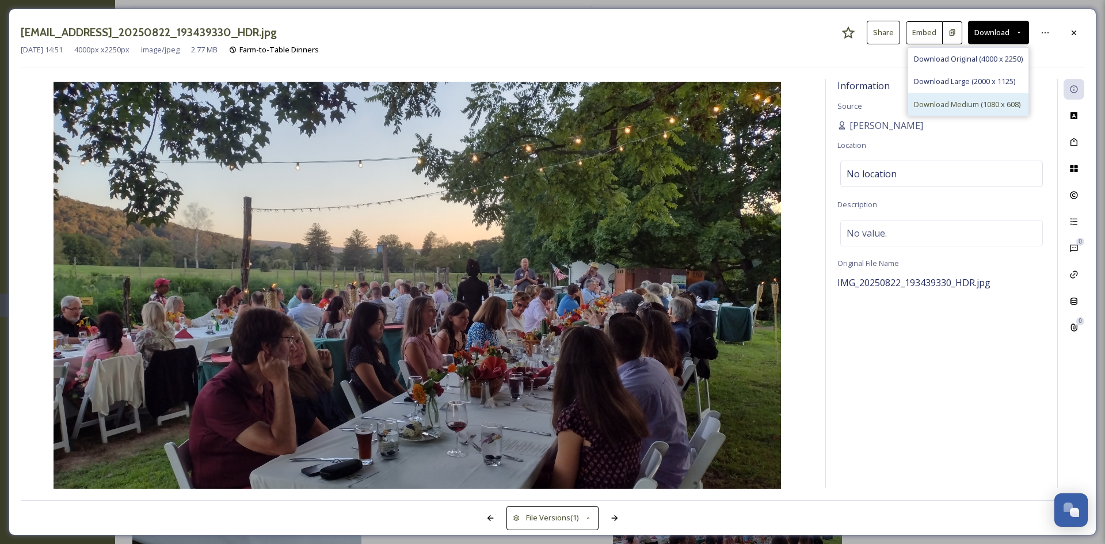
click at [972, 109] on span "Download Medium (1080 x 608)" at bounding box center [967, 104] width 106 height 11
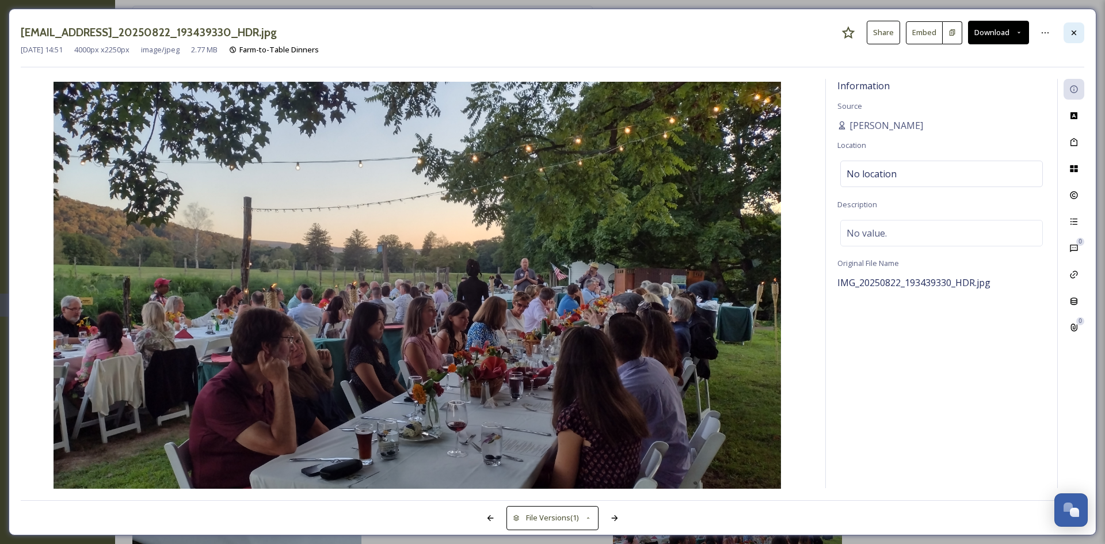
click at [1083, 25] on div at bounding box center [1073, 32] width 21 height 21
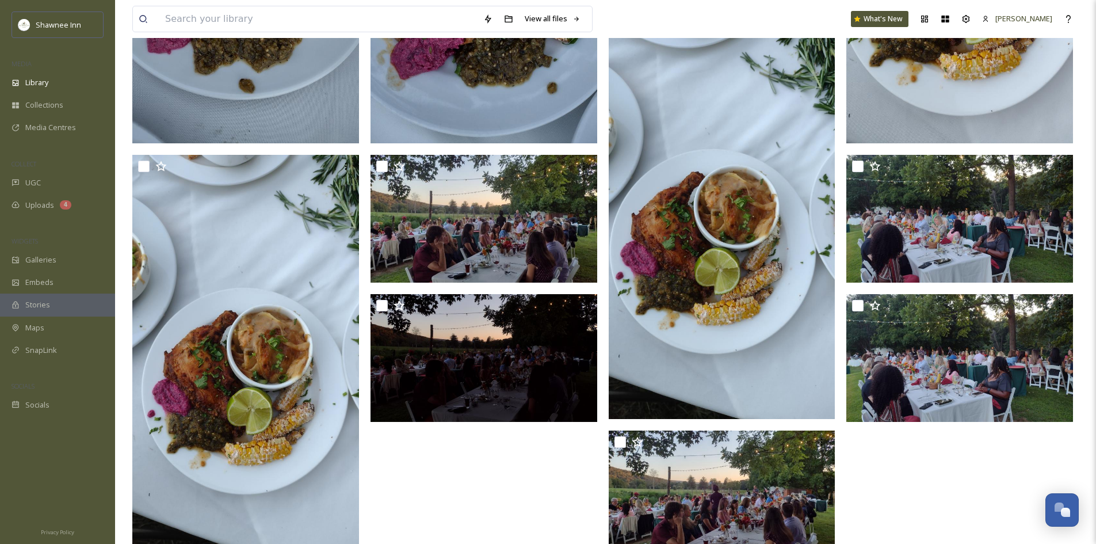
click at [31, 201] on span "Uploads" at bounding box center [39, 205] width 29 height 11
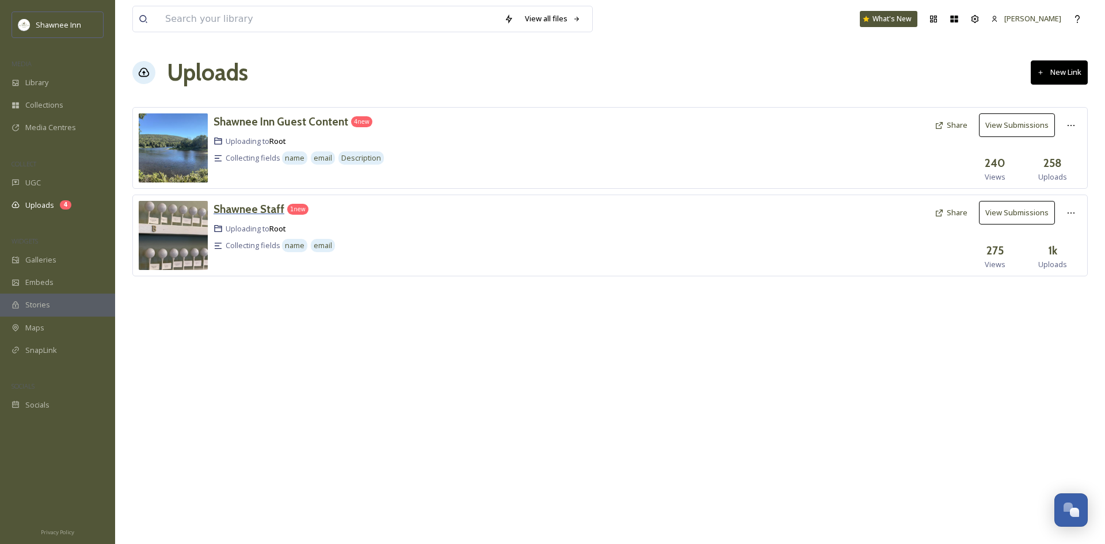
click at [264, 203] on h3 "Shawnee Staff" at bounding box center [248, 209] width 71 height 14
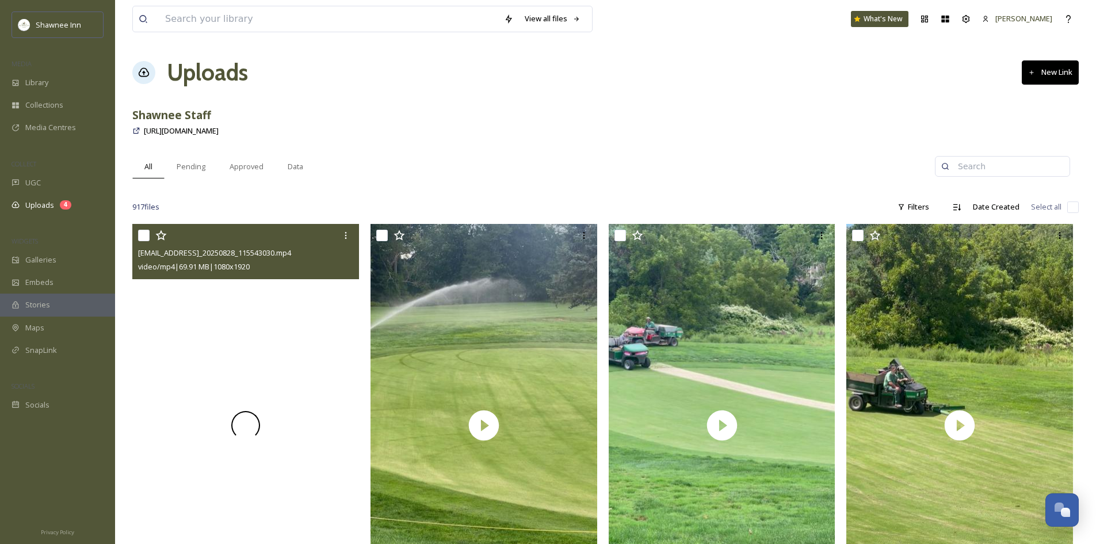
click at [313, 346] on div at bounding box center [245, 425] width 227 height 403
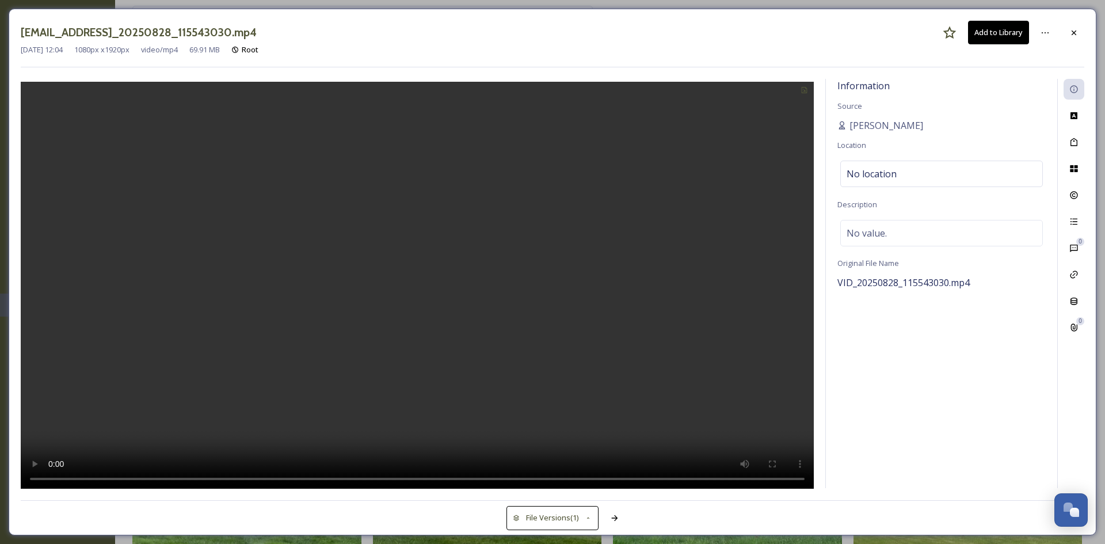
click at [1013, 39] on button "Add to Library" at bounding box center [998, 33] width 61 height 24
click at [1012, 39] on button "Download" at bounding box center [998, 33] width 61 height 24
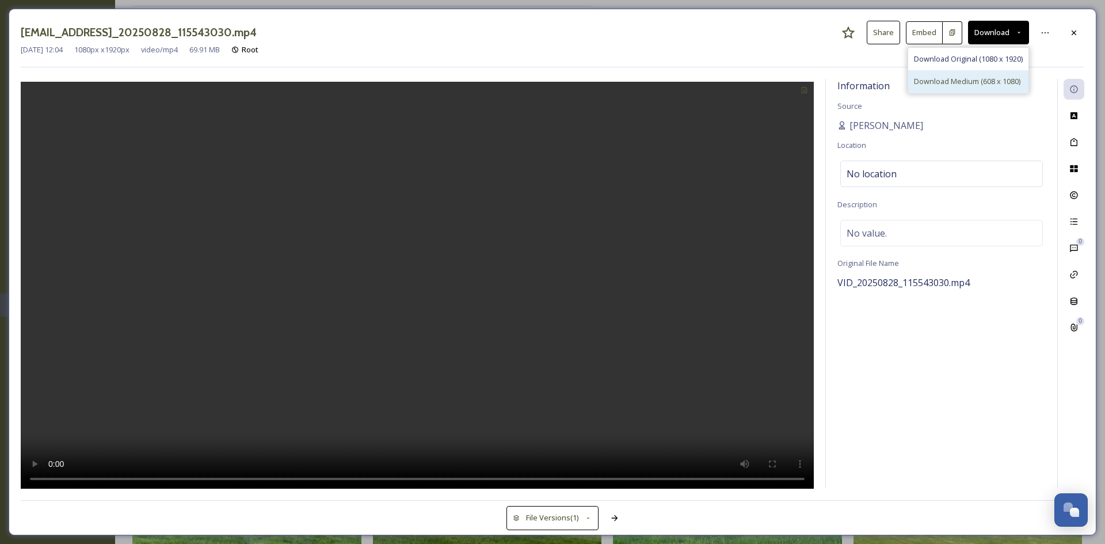
click at [1007, 77] on span "Download Medium (608 x 1080)" at bounding box center [967, 81] width 106 height 11
click at [1013, 30] on button "Download" at bounding box center [998, 33] width 61 height 24
click at [994, 59] on span "Download Original (1080 x 1920)" at bounding box center [968, 59] width 109 height 11
click at [1004, 446] on div "Information Source [PERSON_NAME] Location No location Description No value. Ori…" at bounding box center [941, 283] width 231 height 409
